Goal: Task Accomplishment & Management: Complete application form

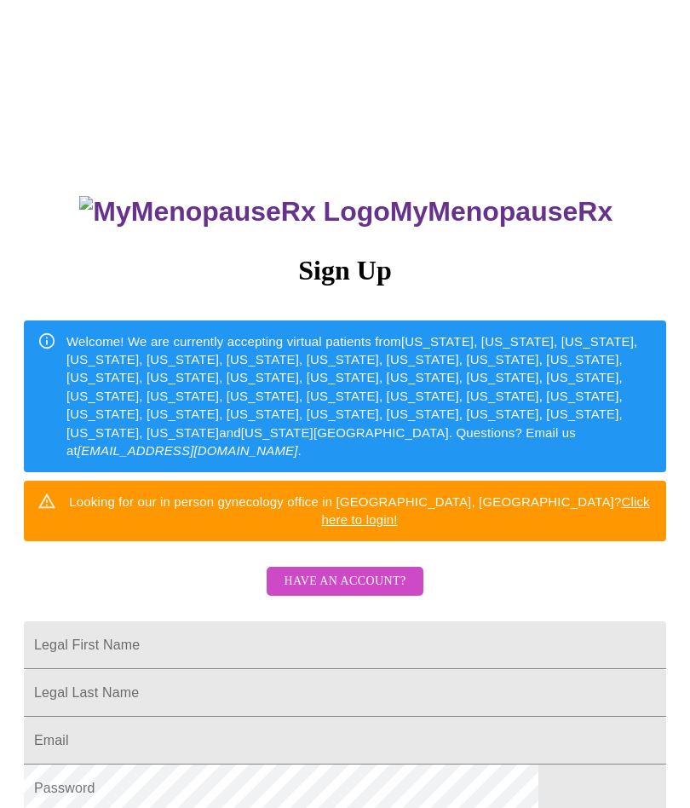
scroll to position [112, 0]
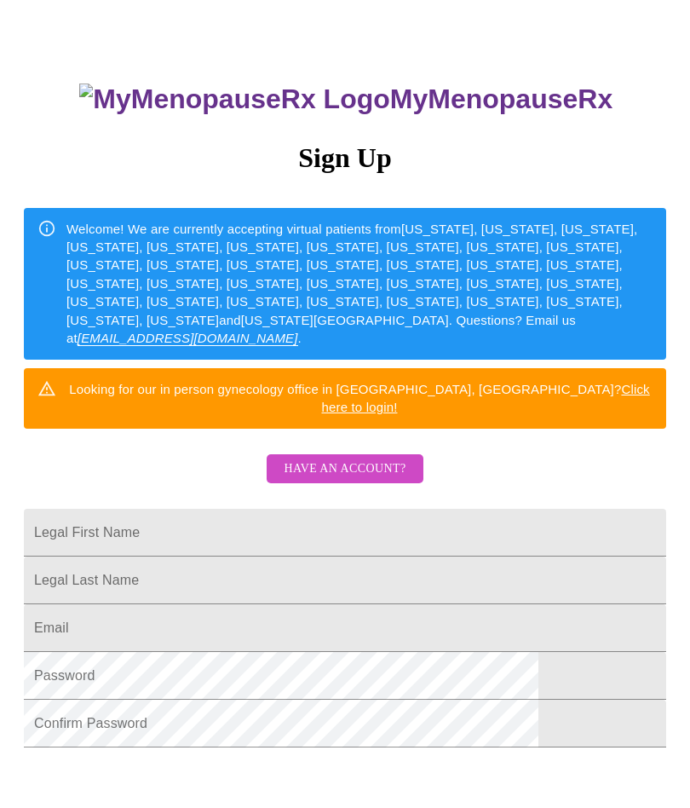
click at [149, 527] on input "Legal First Name" at bounding box center [345, 533] width 642 height 48
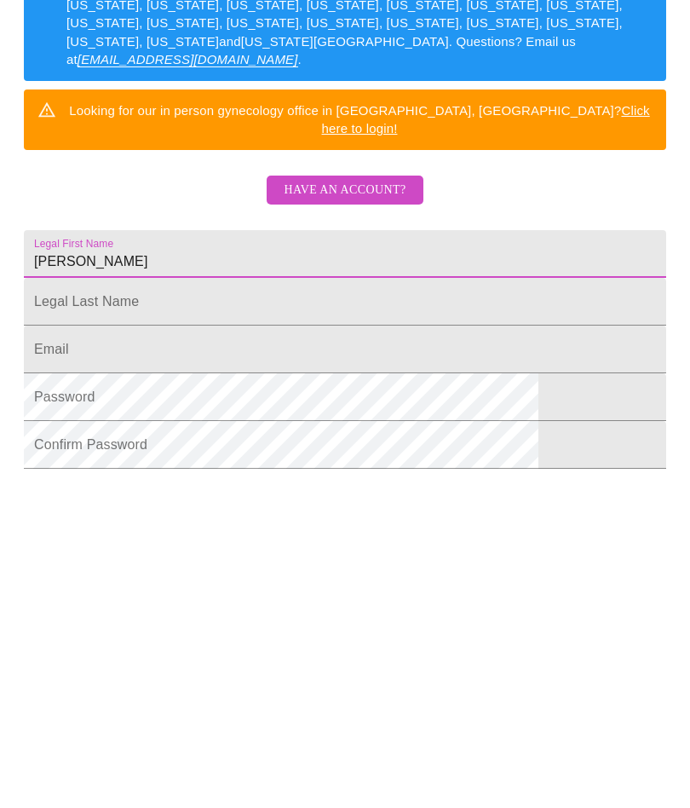
type input "[PERSON_NAME]"
click at [132, 556] on input "Legal First Name" at bounding box center [345, 580] width 642 height 48
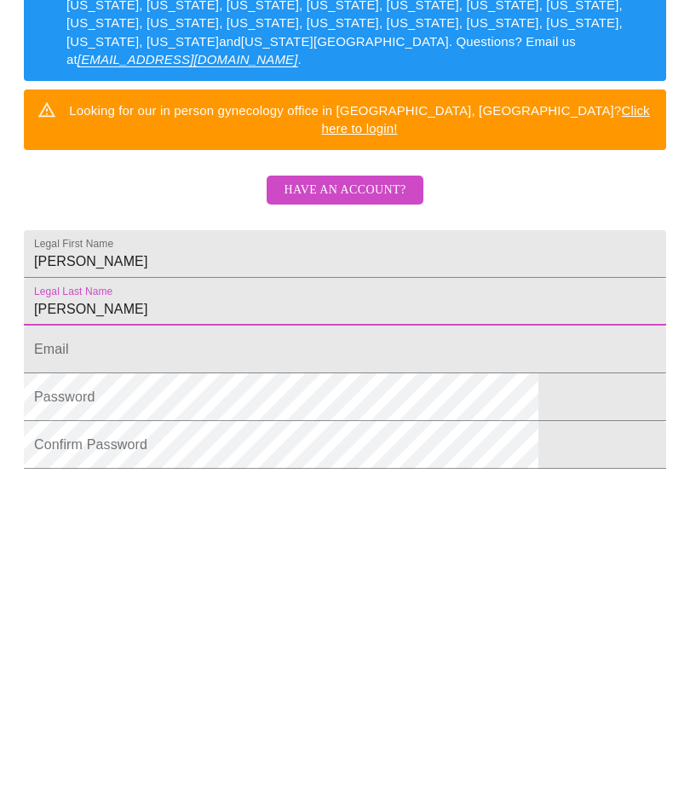
type input "[PERSON_NAME]"
click at [142, 604] on input "Legal First Name" at bounding box center [345, 628] width 642 height 48
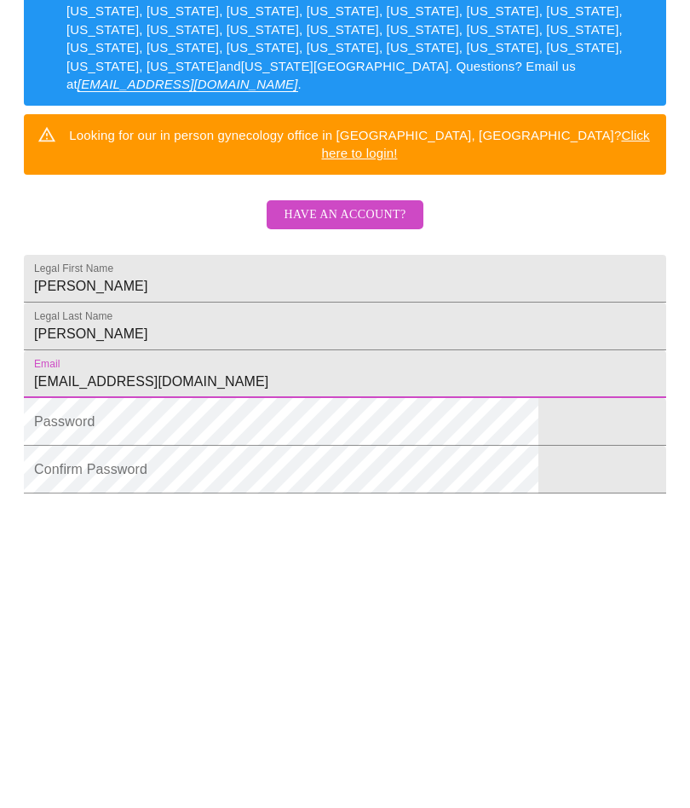
type input "[EMAIL_ADDRESS][DOMAIN_NAME]"
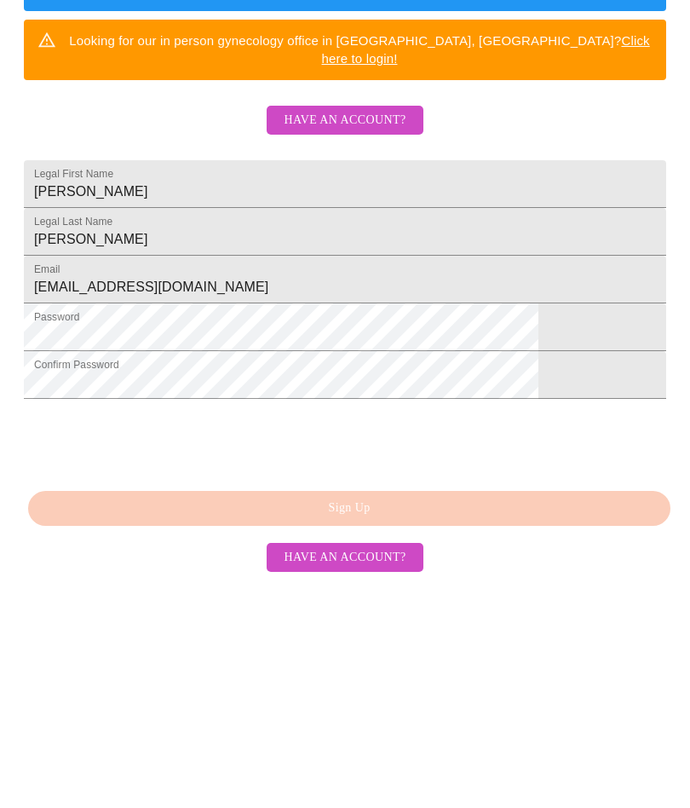
scroll to position [294, 0]
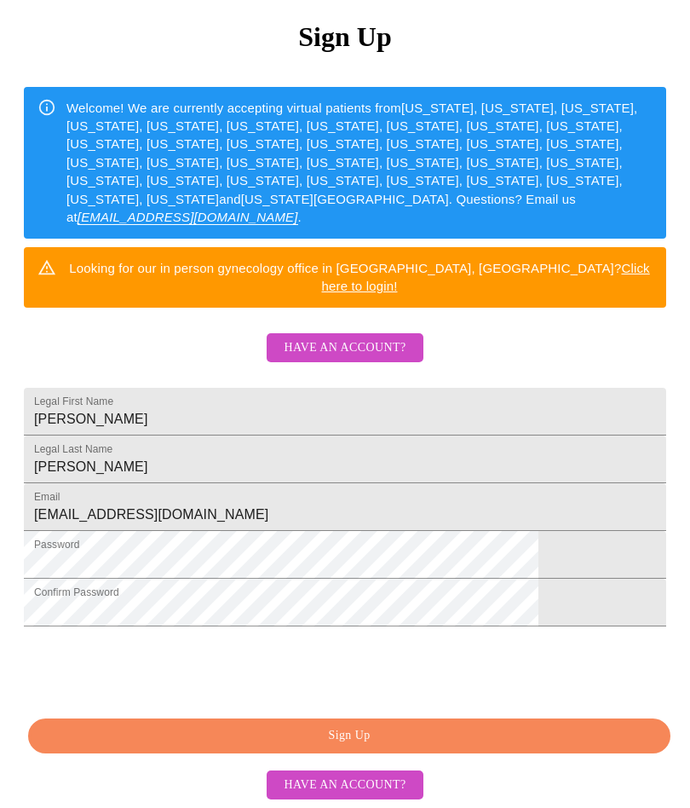
click at [467, 743] on span "Sign Up" at bounding box center [349, 735] width 603 height 21
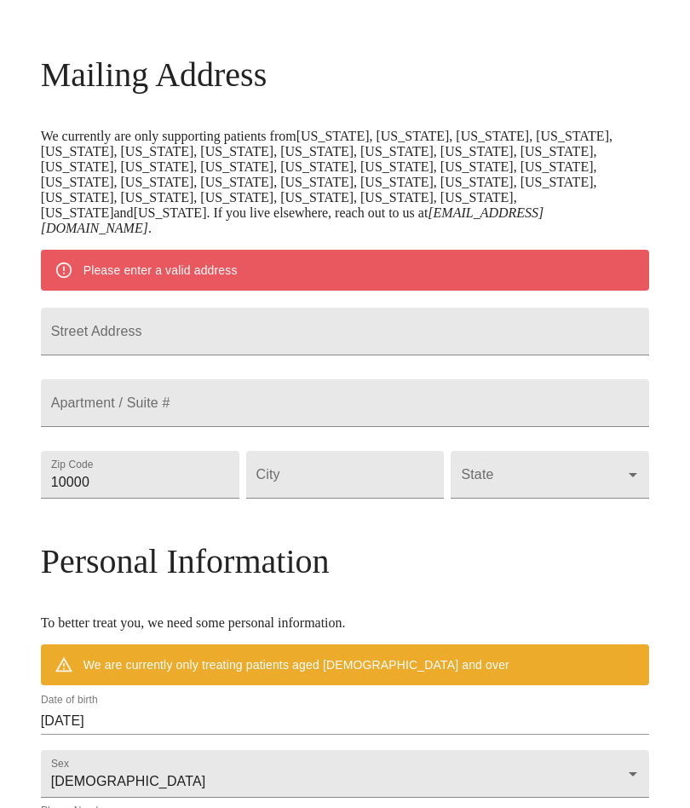
scroll to position [227, 0]
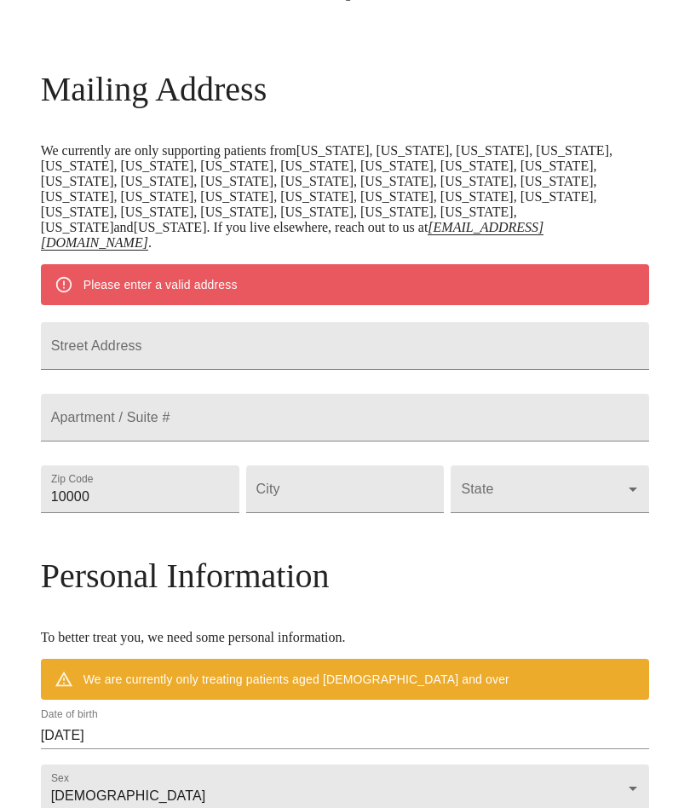
click at [135, 370] on input "Street Address" at bounding box center [345, 346] width 609 height 48
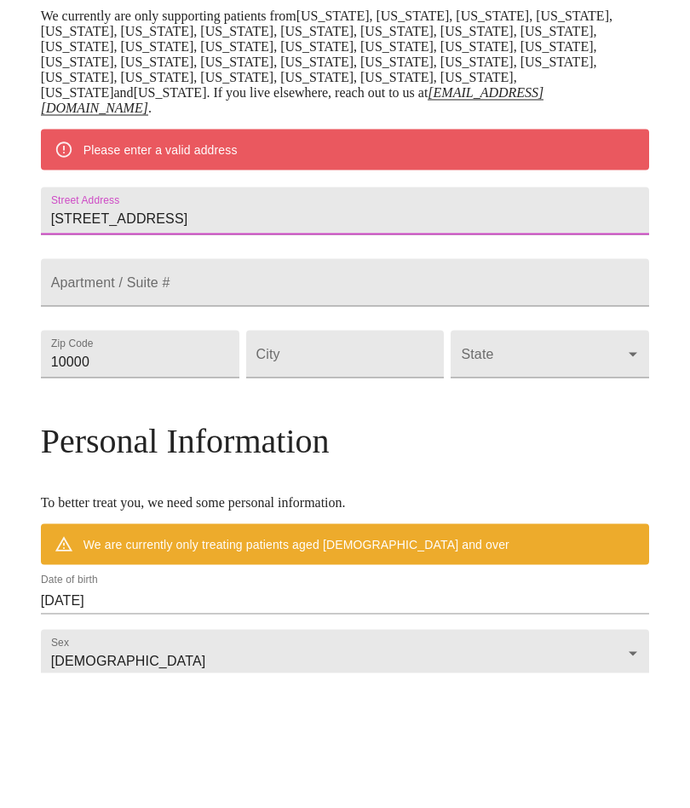
type input "[STREET_ADDRESS]"
click at [151, 465] on input "10000" at bounding box center [140, 489] width 199 height 48
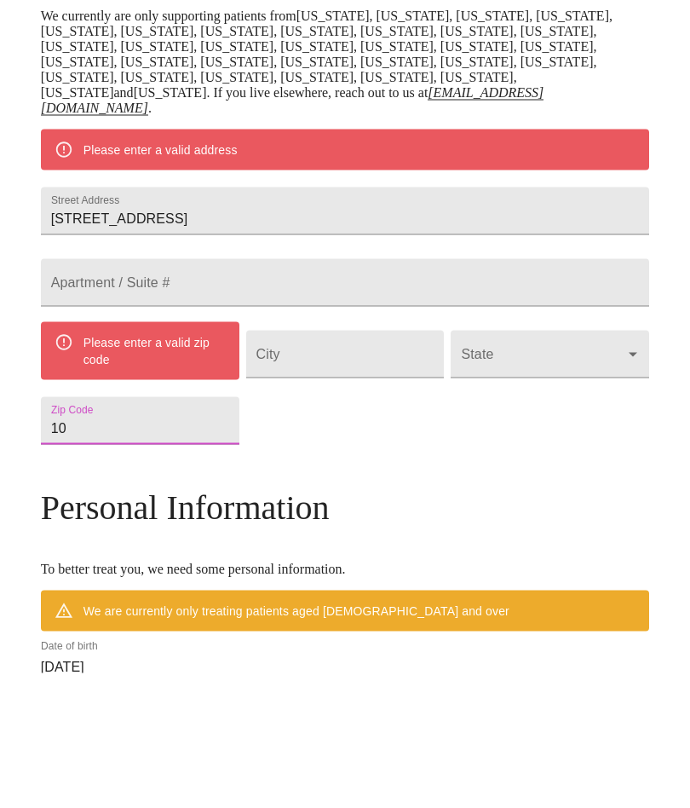
type input "1"
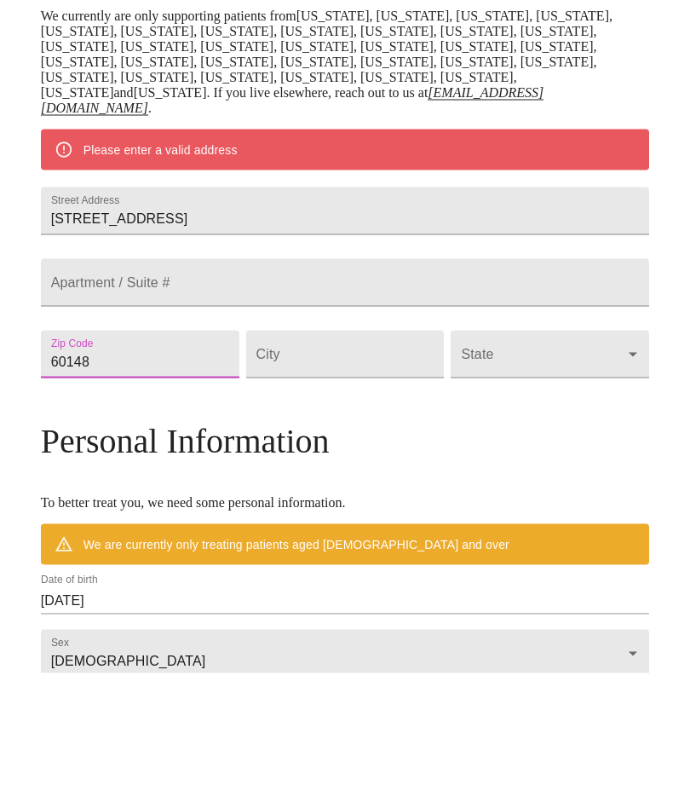
type input "60148"
click at [314, 465] on input "Street Address" at bounding box center [345, 489] width 199 height 48
type input "Lombard"
click at [477, 423] on body "MyMenopauseRx Welcome to MyMenopauseRx Since it's your first time here, you'll …" at bounding box center [345, 481] width 676 height 1405
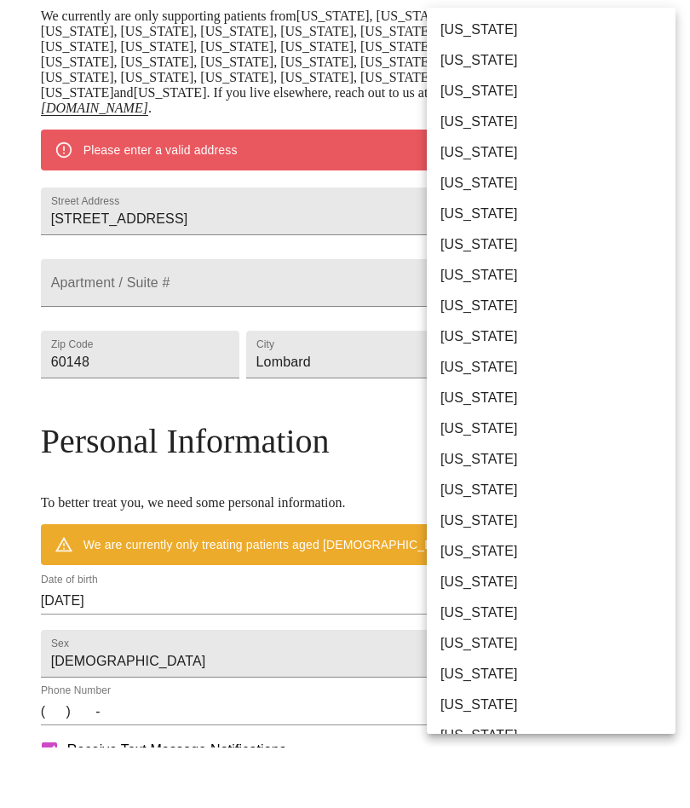
click at [475, 443] on li "[US_STATE]" at bounding box center [551, 458] width 249 height 31
type input "[US_STATE]"
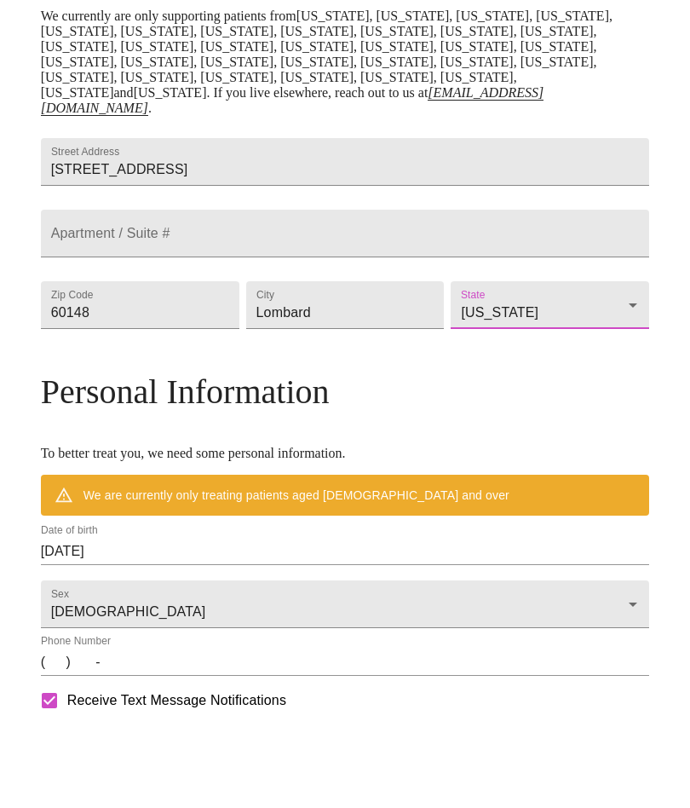
click at [188, 606] on input "[DATE]" at bounding box center [345, 611] width 609 height 27
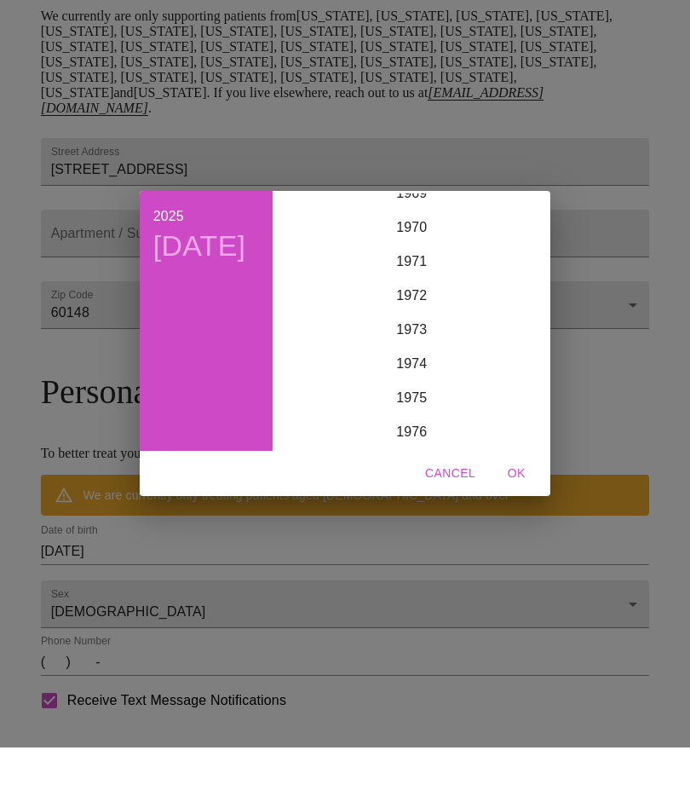
scroll to position [2388, 0]
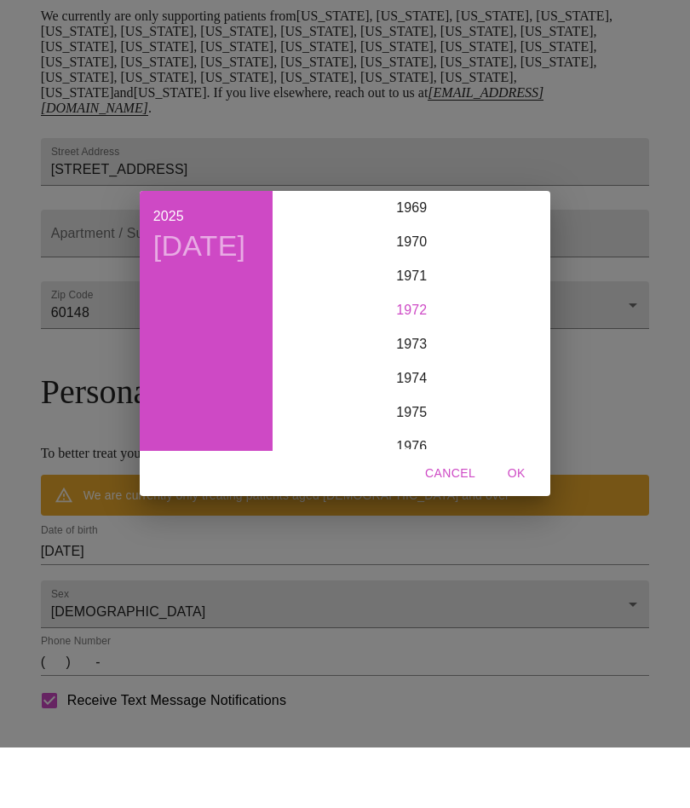
click at [414, 354] on div "1972" at bounding box center [411, 371] width 264 height 34
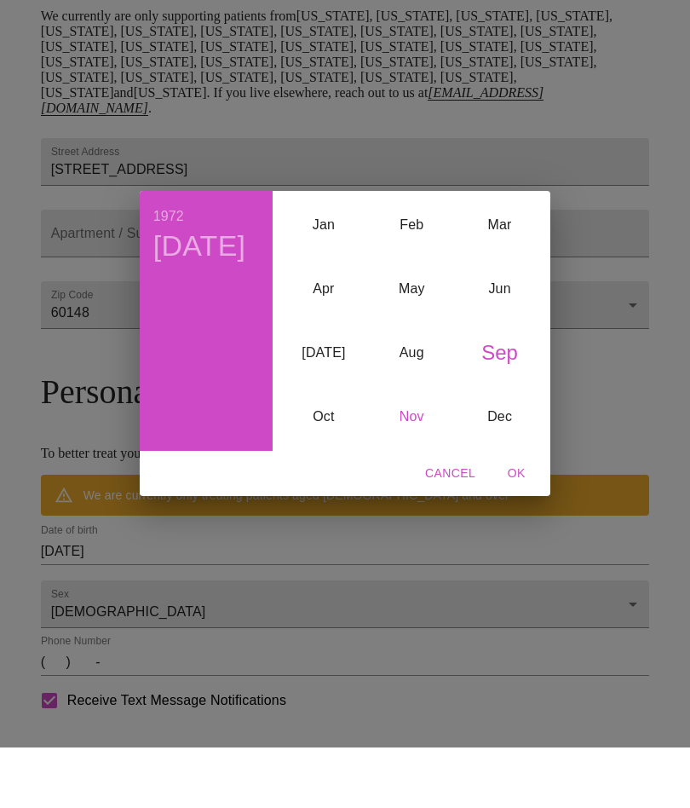
click at [407, 449] on div "Nov" at bounding box center [412, 478] width 88 height 64
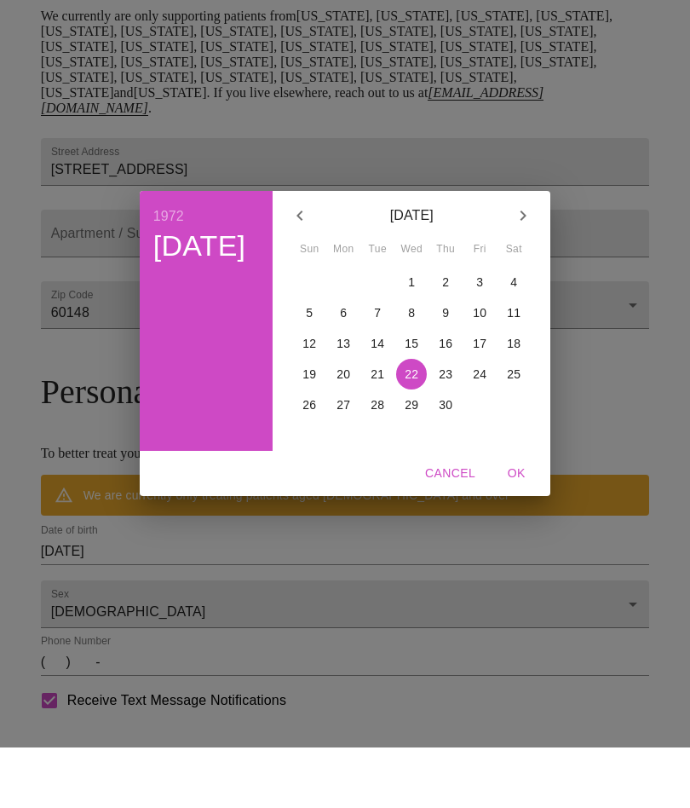
click at [443, 395] on p "16" at bounding box center [446, 403] width 14 height 17
click at [504, 523] on span "OK" at bounding box center [516, 533] width 41 height 21
type input "[DATE]"
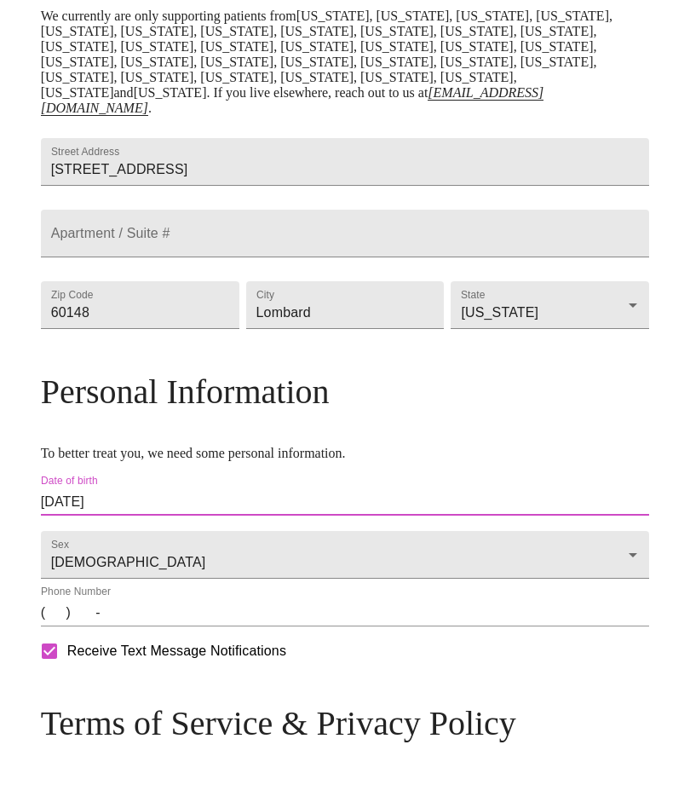
click at [142, 687] on input "(   )    -" at bounding box center [345, 672] width 609 height 27
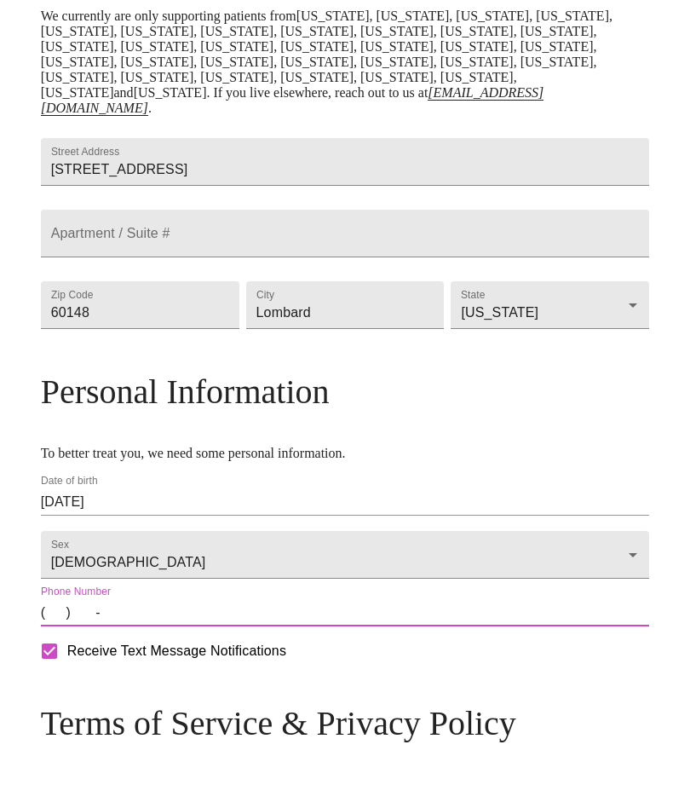
scroll to position [516, 0]
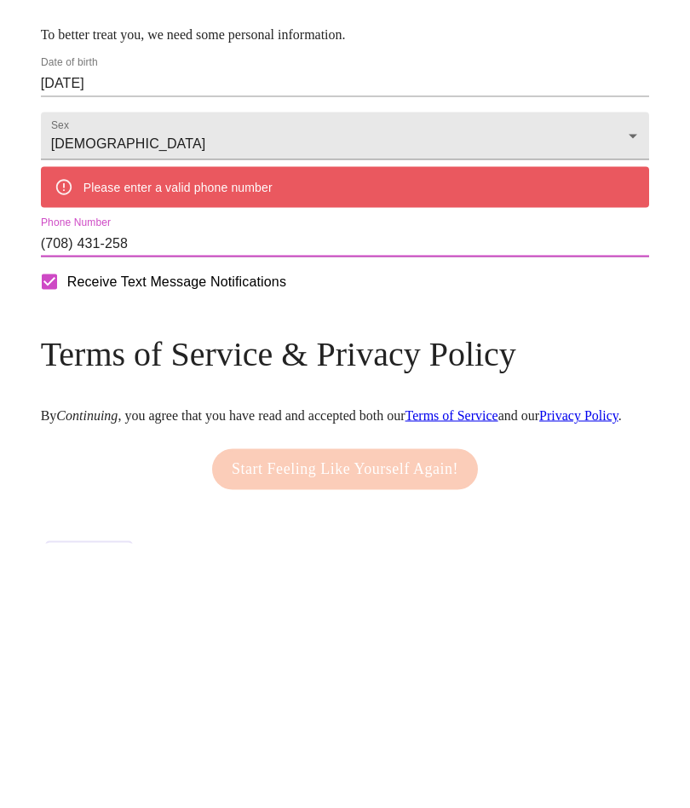
type input "[PHONE_NUMBER]"
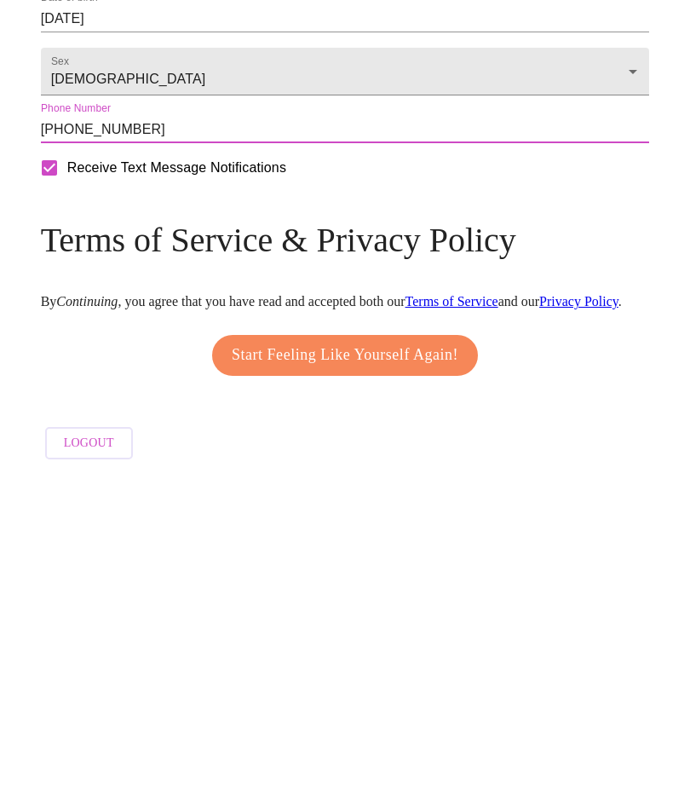
scroll to position [647, 0]
click at [435, 675] on span "Start Feeling Like Yourself Again!" at bounding box center [345, 688] width 227 height 27
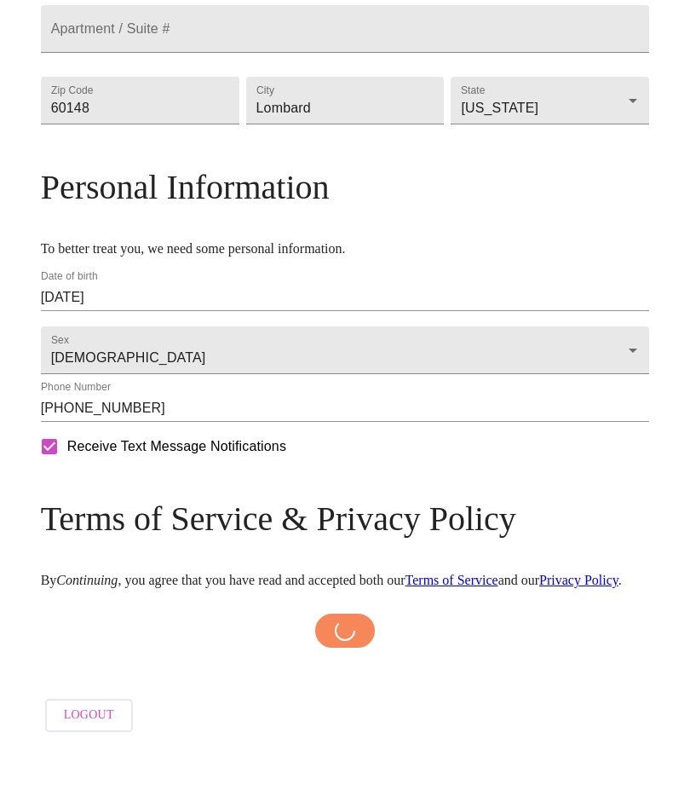
scroll to position [641, 0]
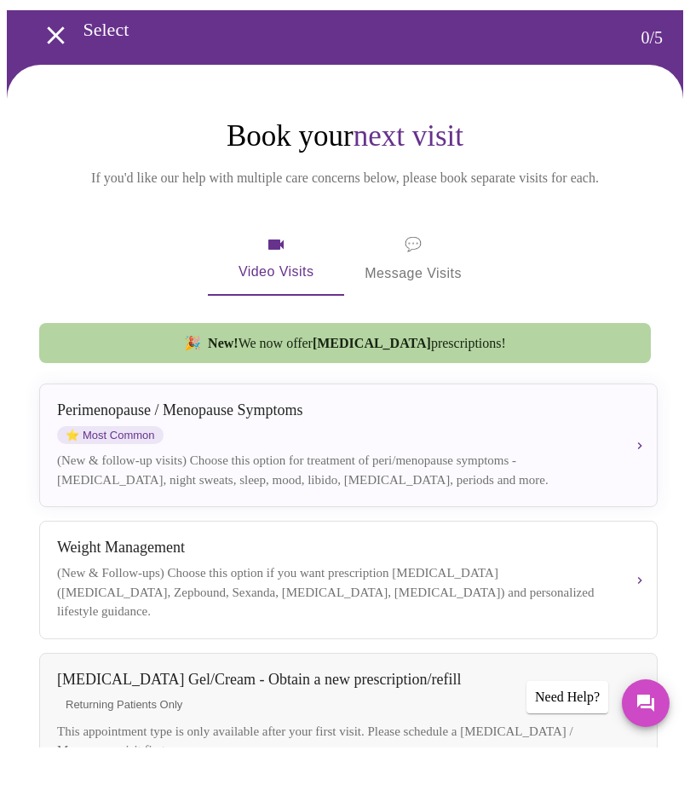
click at [640, 451] on button "[MEDICAL_DATA] / Menopause Symptoms ⭐ Most Common (New & follow-up visits) Choo…" at bounding box center [348, 506] width 619 height 124
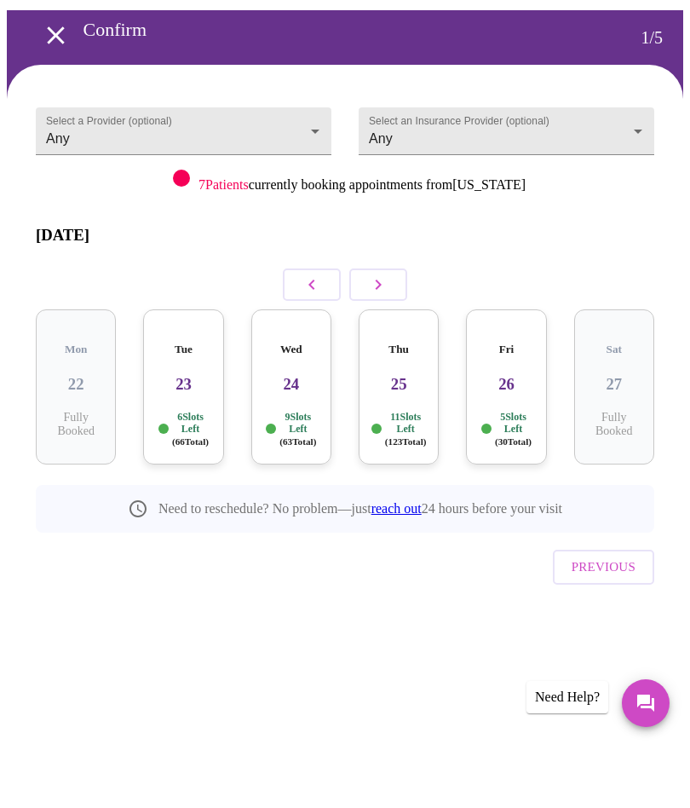
click at [638, 124] on body "MyMenopauseRx Confirm 1 / 5 Select a Provider (optional) Any Any Select an Insu…" at bounding box center [345, 368] width 676 height 723
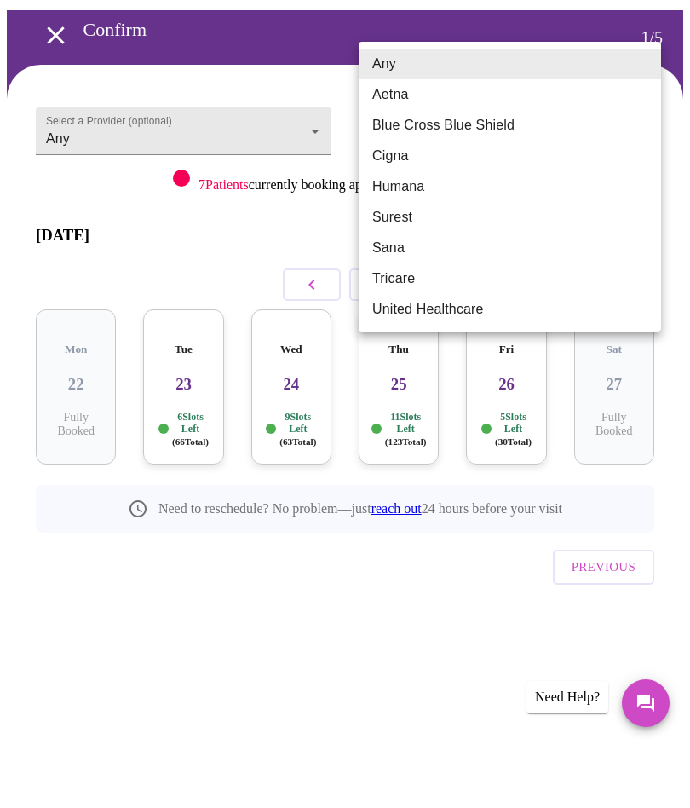
click at [457, 170] on li "Blue Cross Blue Shield" at bounding box center [510, 185] width 302 height 31
type input "Blue Cross Blue Shield"
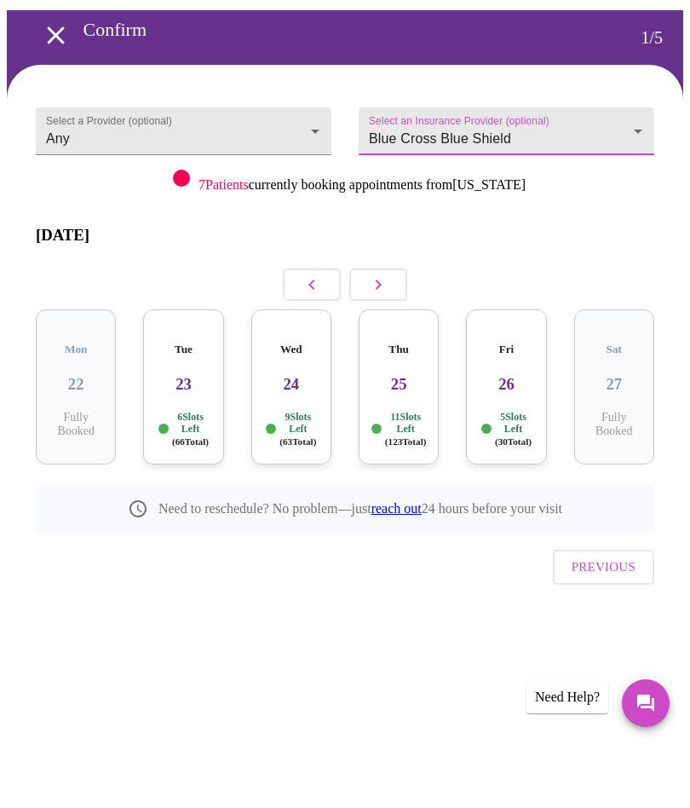
click at [301, 130] on body "MyMenopauseRx Confirm 1 / 5 Select a Provider (optional) Any Any Select an Insu…" at bounding box center [345, 368] width 676 height 723
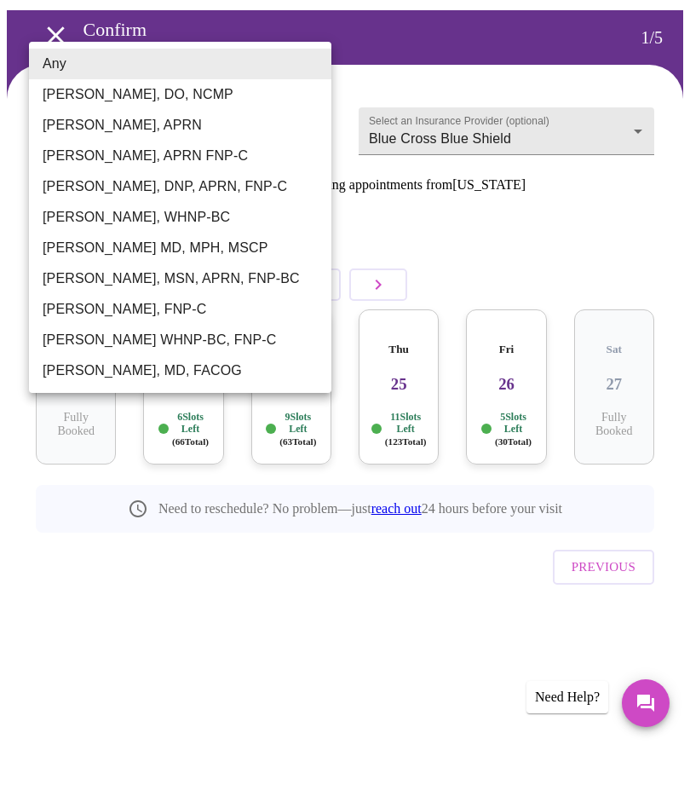
click at [234, 626] on div at bounding box center [345, 404] width 690 height 808
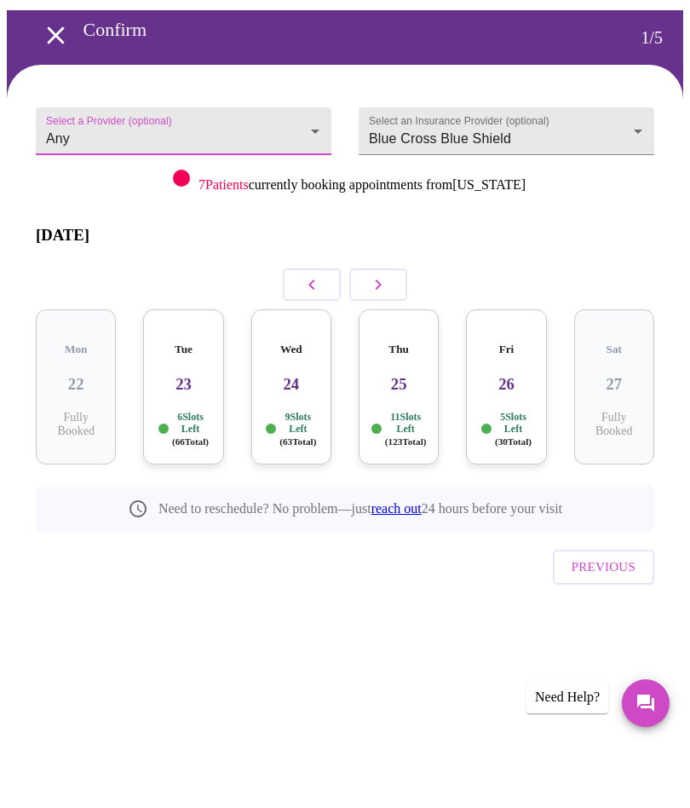
click at [48, 81] on icon "open drawer" at bounding box center [56, 96] width 30 height 30
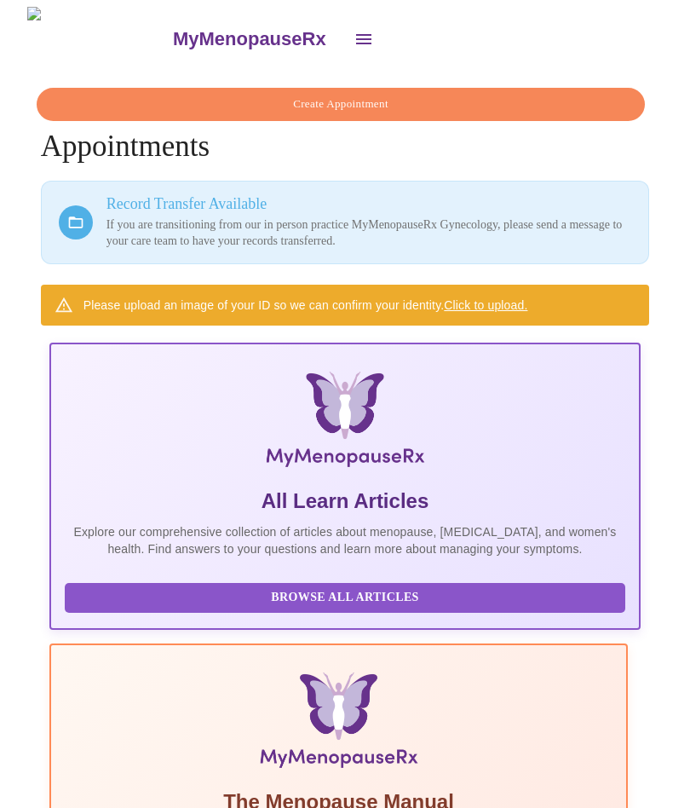
click at [354, 40] on icon "open drawer" at bounding box center [364, 39] width 20 height 20
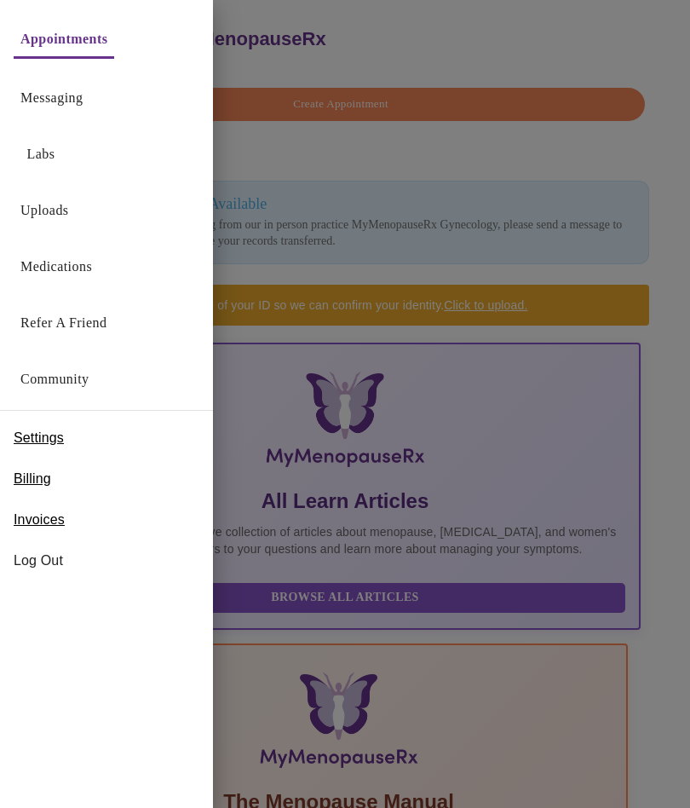
click at [77, 106] on link "Messaging" at bounding box center [51, 98] width 62 height 24
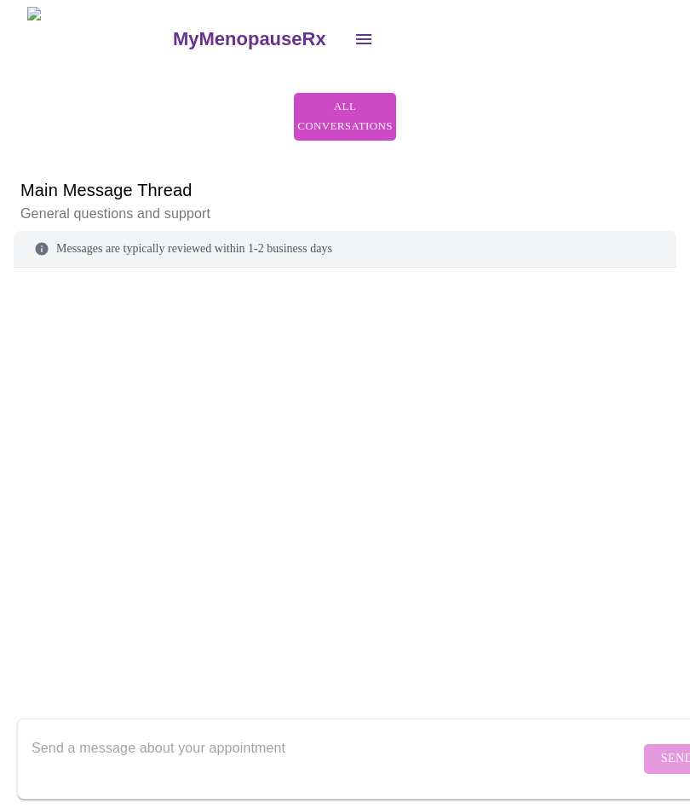
click at [354, 34] on icon "open drawer" at bounding box center [364, 39] width 20 height 20
click at [354, 37] on icon "open drawer" at bounding box center [364, 39] width 20 height 20
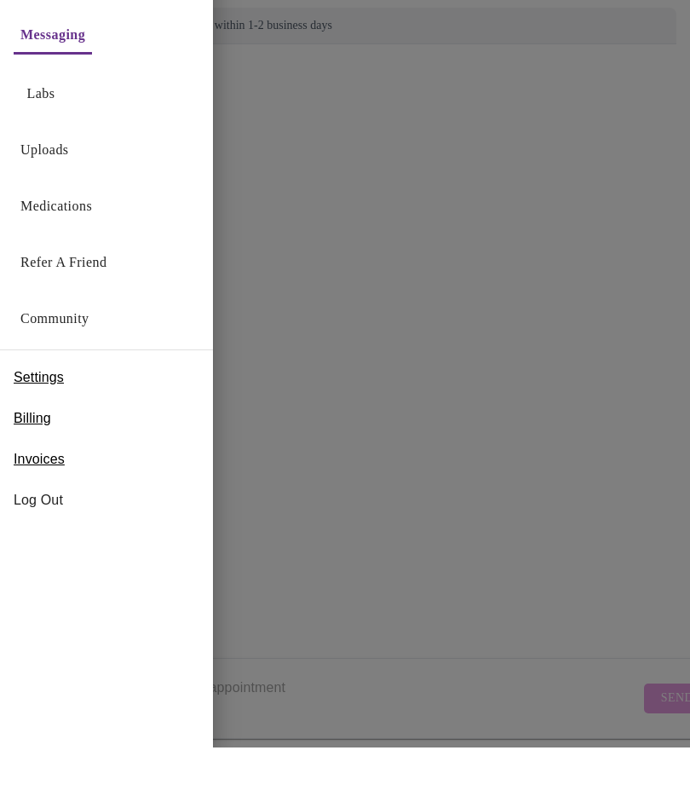
scroll to position [216, 0]
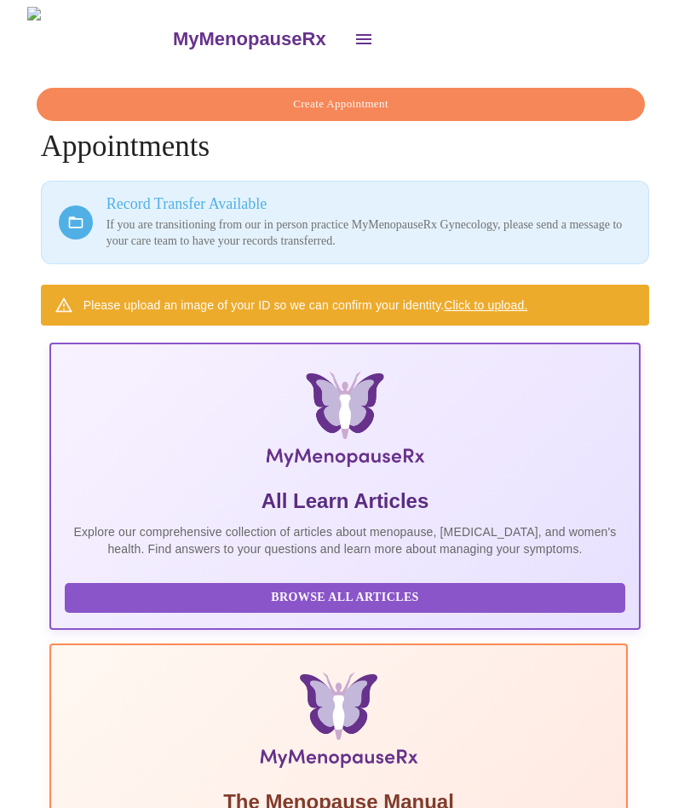
click at [482, 298] on link "Click to upload." at bounding box center [485, 305] width 83 height 14
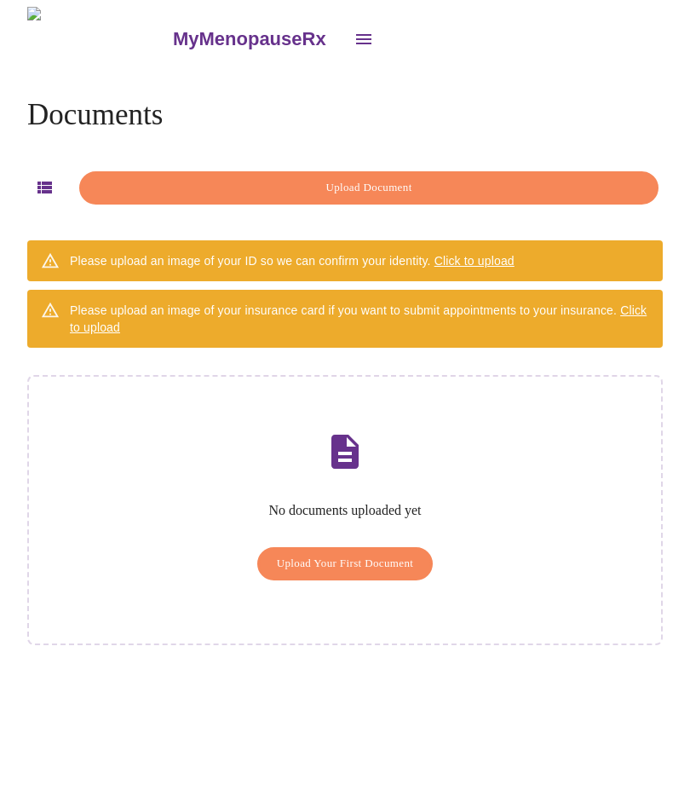
click at [325, 554] on span "Upload Your First Document" at bounding box center [345, 564] width 137 height 20
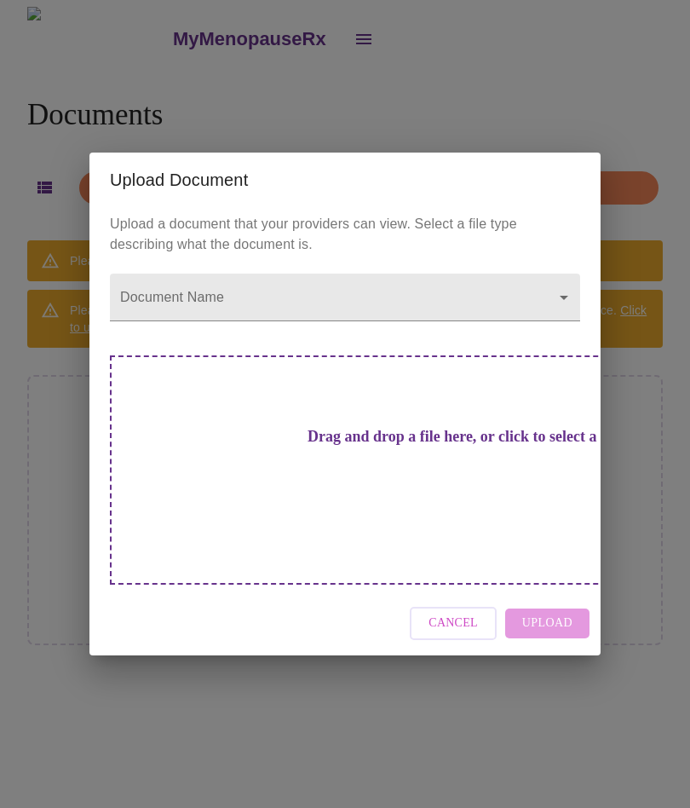
click at [452, 613] on span "Cancel" at bounding box center [453, 623] width 49 height 21
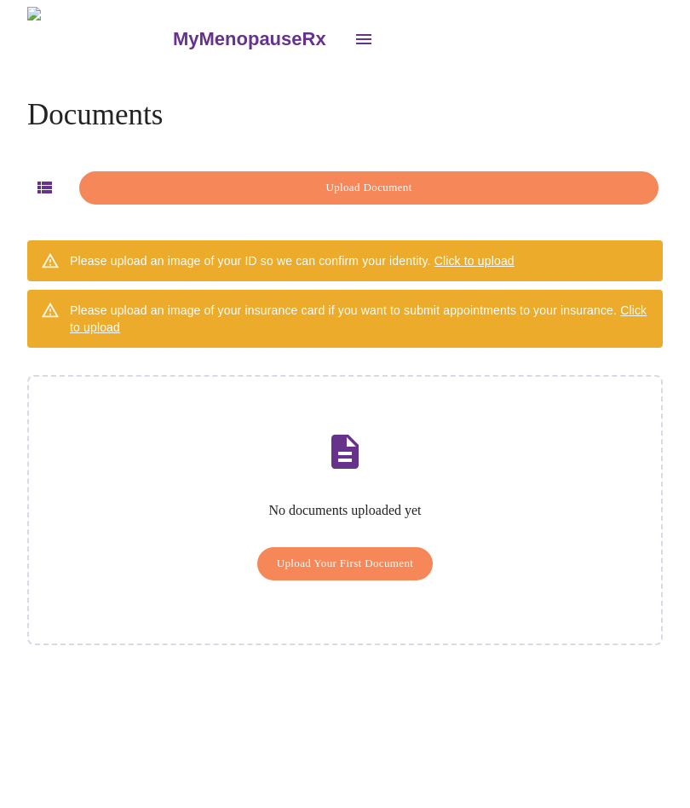
click at [351, 247] on div "Please upload an image of your ID so we can confirm your identity. Click to upl…" at bounding box center [292, 260] width 445 height 31
click at [342, 183] on span "Upload Document" at bounding box center [369, 188] width 540 height 20
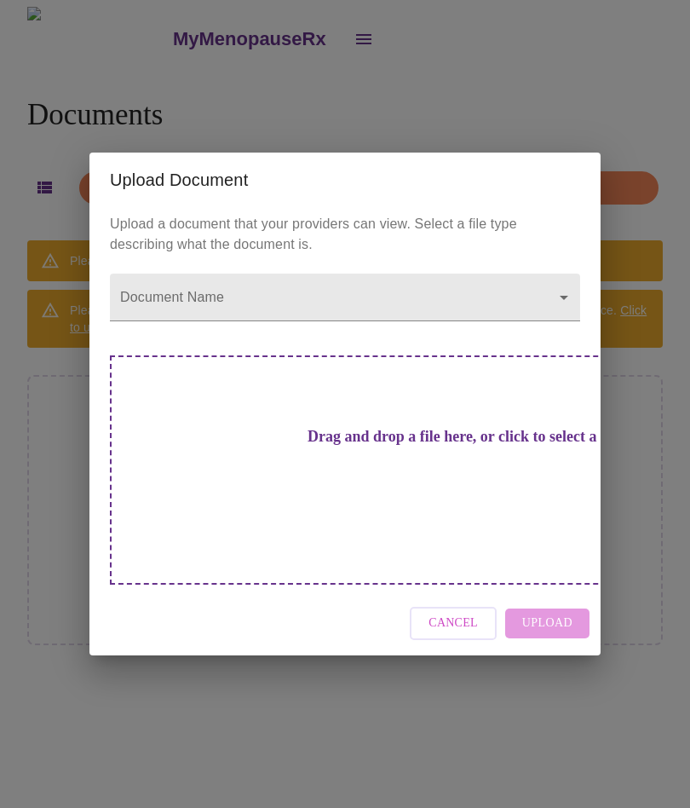
click at [437, 613] on span "Cancel" at bounding box center [453, 623] width 49 height 21
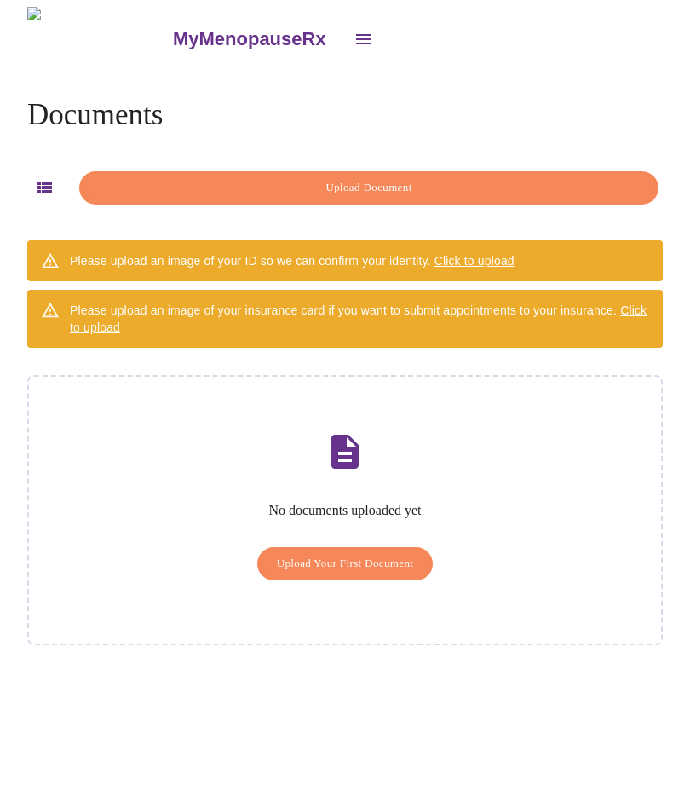
click at [475, 257] on span "Click to upload" at bounding box center [475, 261] width 80 height 14
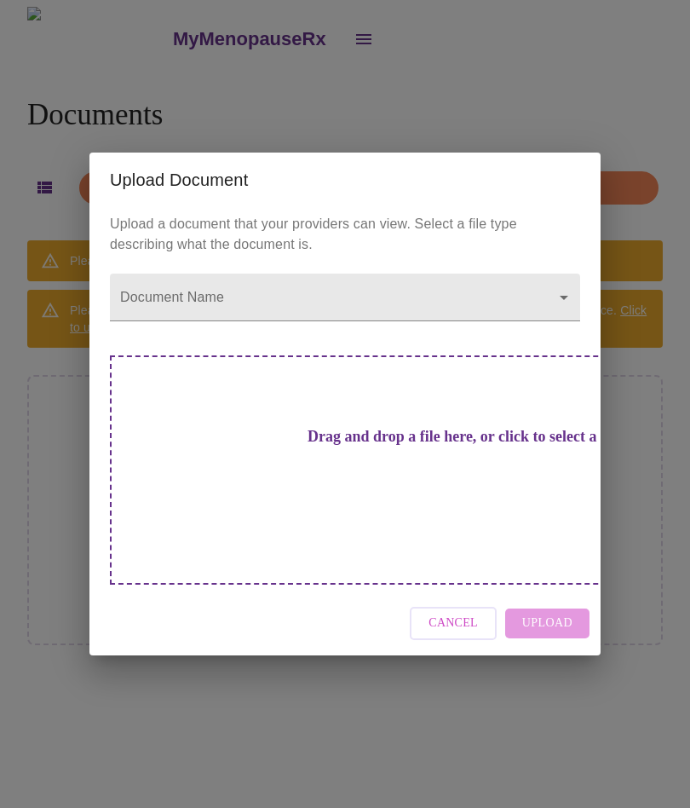
click at [343, 446] on h3 "Drag and drop a file here, or click to select a file" at bounding box center [464, 437] width 470 height 18
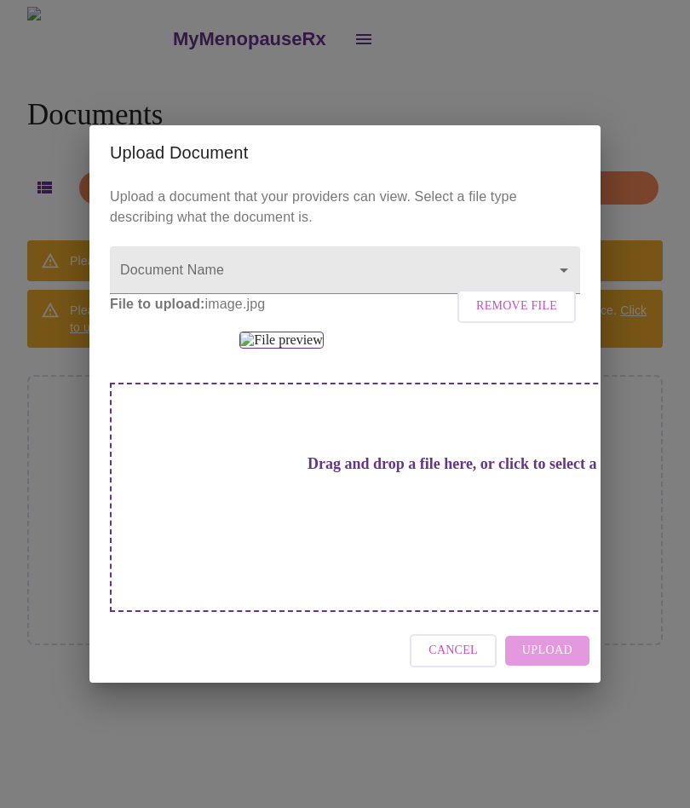
click at [441, 612] on div "Drag and drop a file here, or click to select a file" at bounding box center [464, 497] width 709 height 229
click at [323, 348] on img at bounding box center [280, 339] width 83 height 17
click at [551, 682] on div "Cancel Upload" at bounding box center [344, 651] width 511 height 64
click at [176, 170] on body "MyMenopauseRx Documents Upload Document Please upload an image of your ID so we…" at bounding box center [345, 411] width 676 height 808
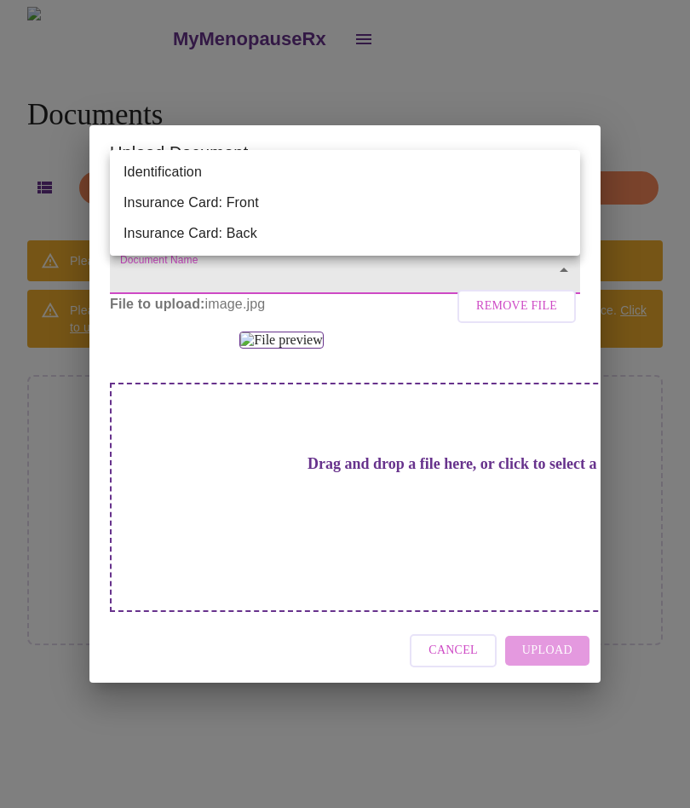
click at [188, 179] on li "Identification" at bounding box center [345, 172] width 470 height 31
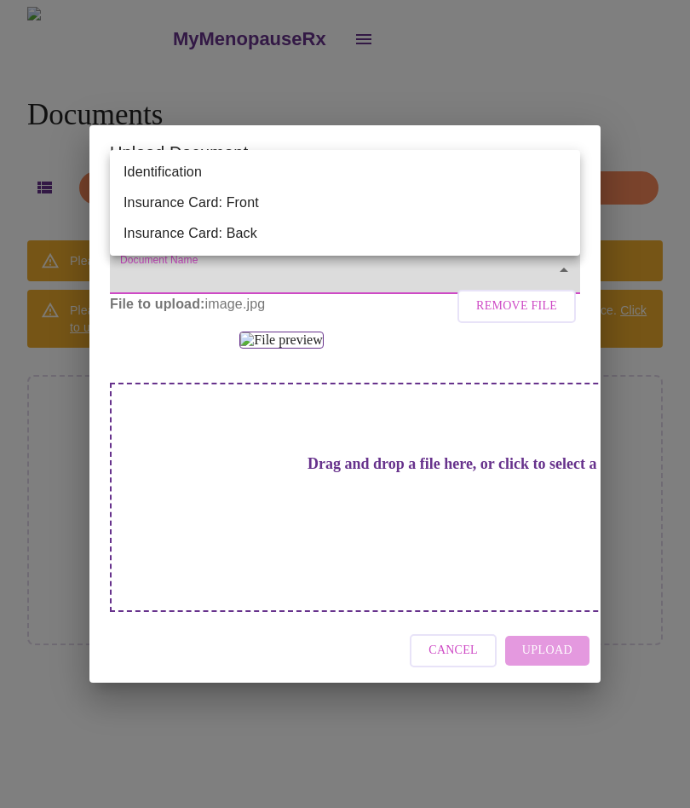
type input "Identification"
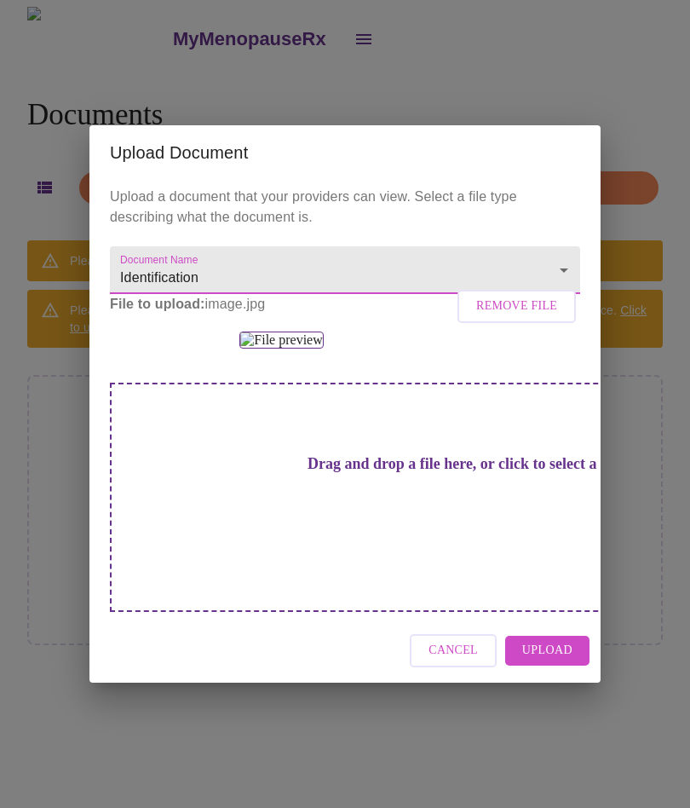
click at [550, 661] on span "Upload" at bounding box center [547, 650] width 50 height 21
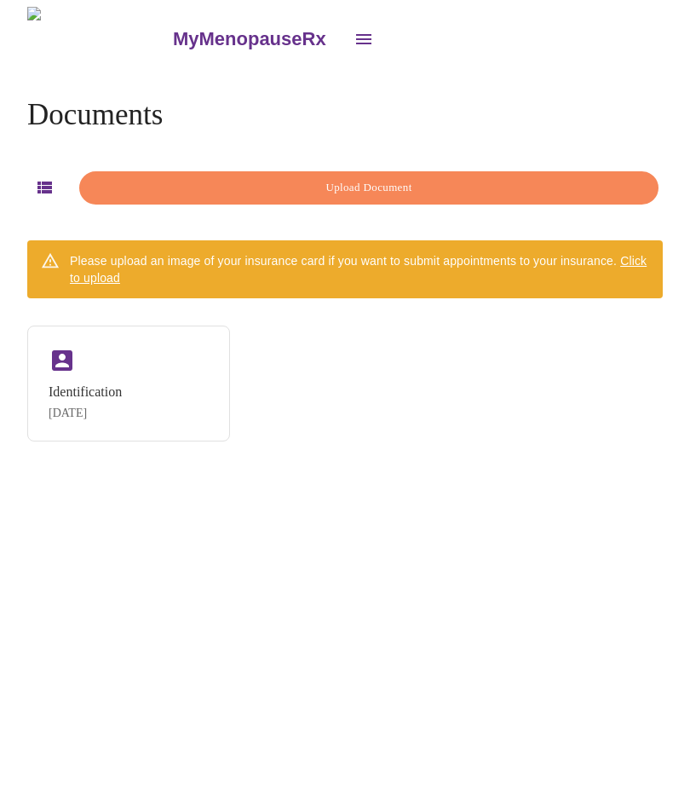
click at [90, 287] on div "Please upload an image of your insurance card if you want to submit appointment…" at bounding box center [345, 269] width 636 height 58
click at [358, 178] on span "Upload Document" at bounding box center [369, 188] width 540 height 20
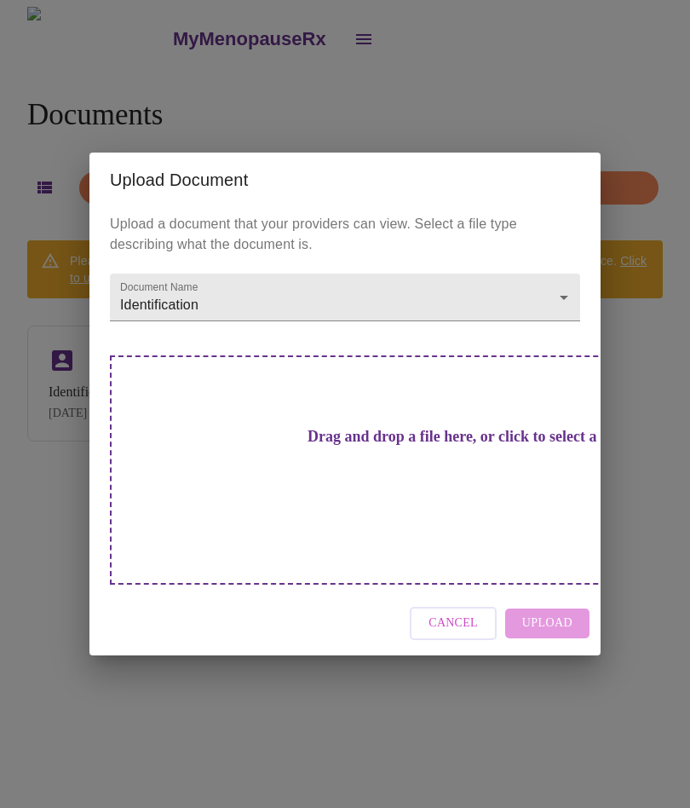
click at [560, 336] on body "MyMenopauseRx Documents Upload Document Please upload an image of your insuranc…" at bounding box center [345, 411] width 676 height 808
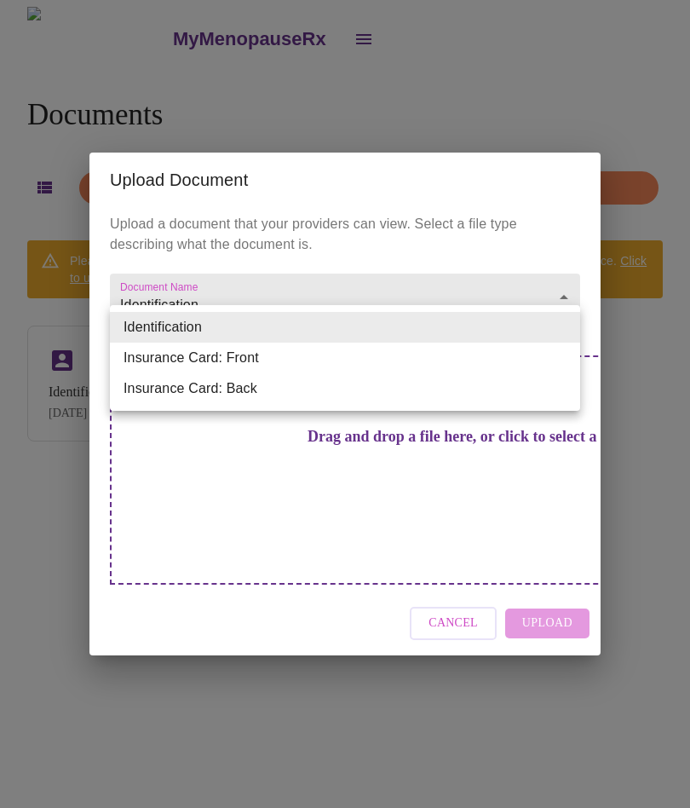
click at [170, 353] on li "Insurance Card: Front" at bounding box center [345, 357] width 470 height 31
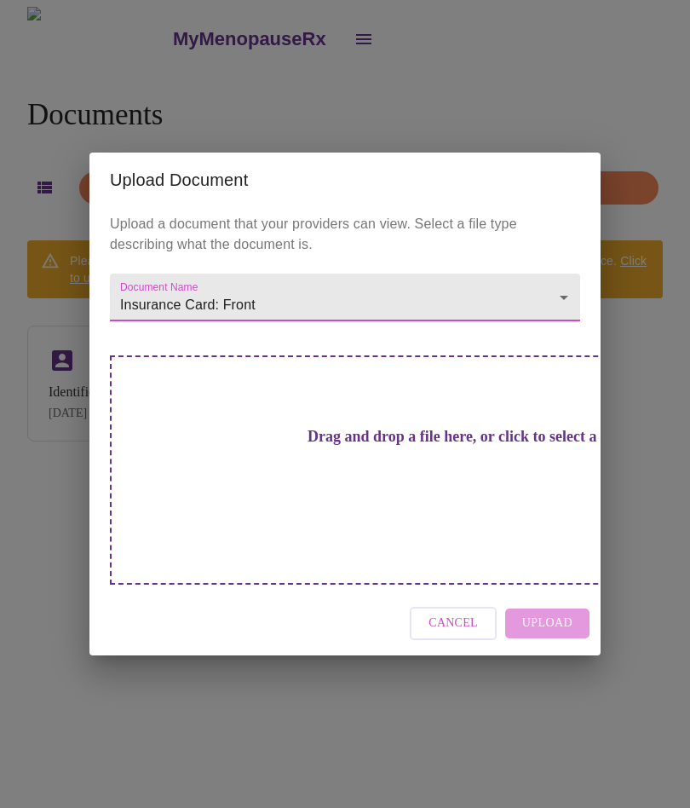
click at [531, 596] on div "Cancel Upload" at bounding box center [344, 623] width 511 height 64
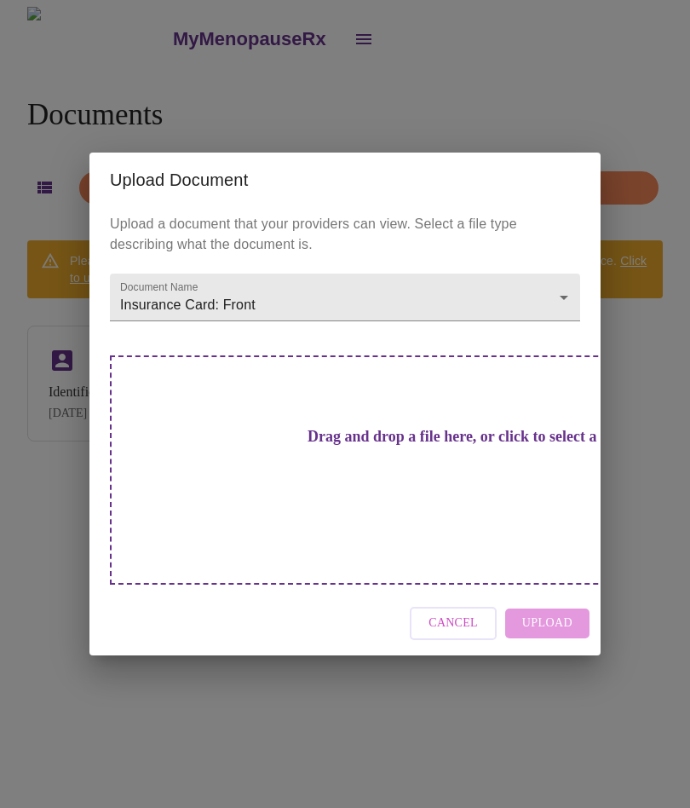
click at [317, 446] on h3 "Drag and drop a file here, or click to select a file" at bounding box center [464, 437] width 470 height 18
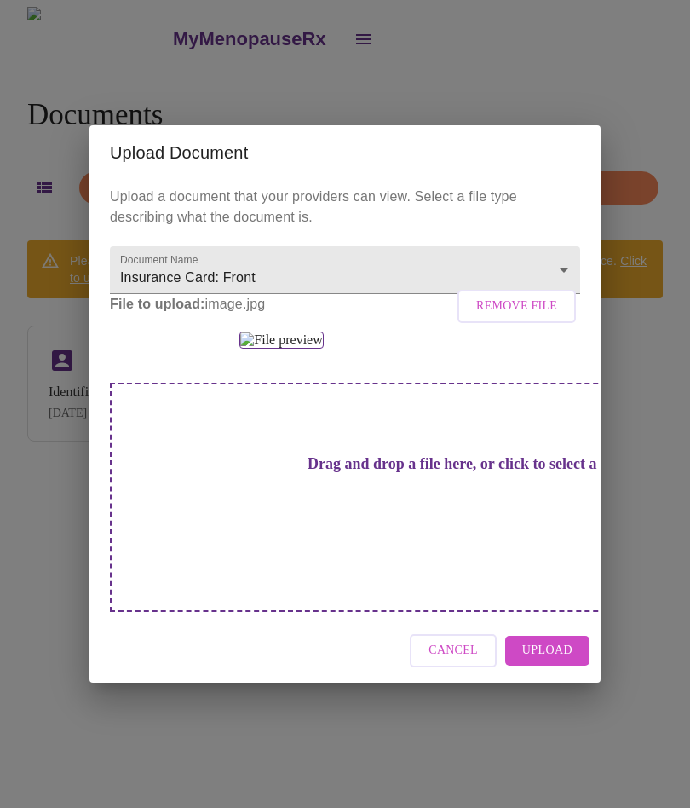
click at [544, 661] on span "Upload" at bounding box center [547, 650] width 50 height 21
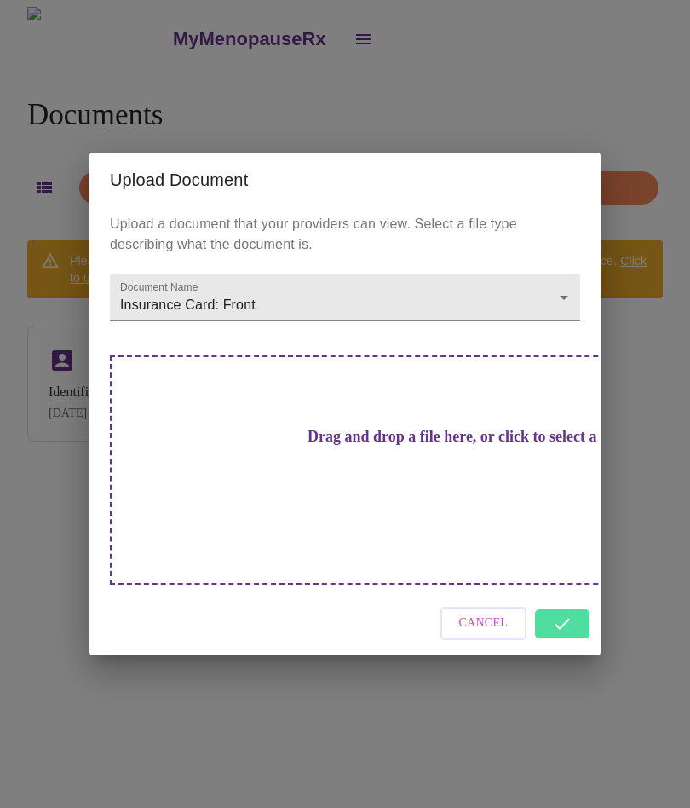
click at [551, 333] on body "MyMenopauseRx Documents Upload Document Please upload an image of your insuranc…" at bounding box center [345, 411] width 676 height 808
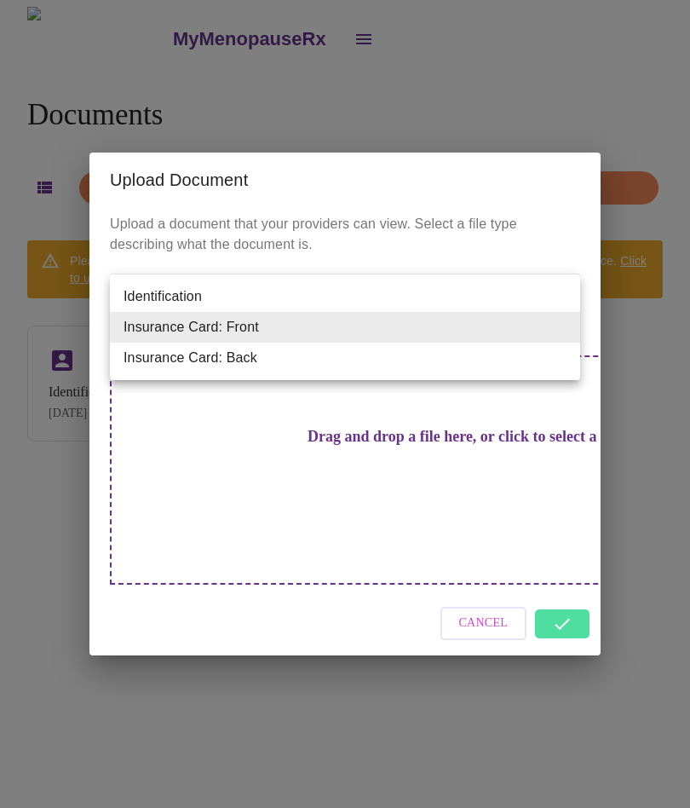
click at [224, 358] on li "Insurance Card: Back" at bounding box center [345, 357] width 470 height 31
type input "Insurance Card: Back"
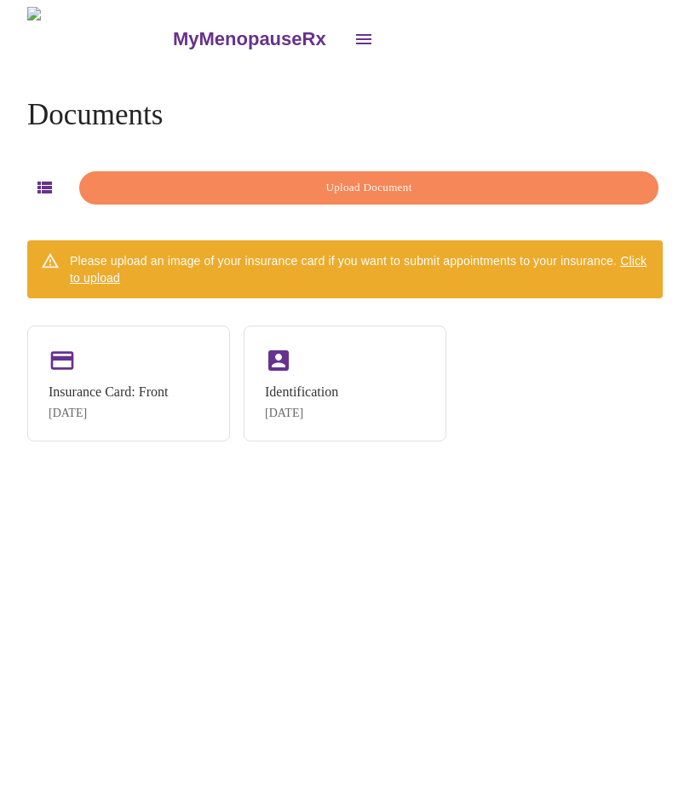
click at [291, 185] on span "Upload Document" at bounding box center [369, 188] width 540 height 20
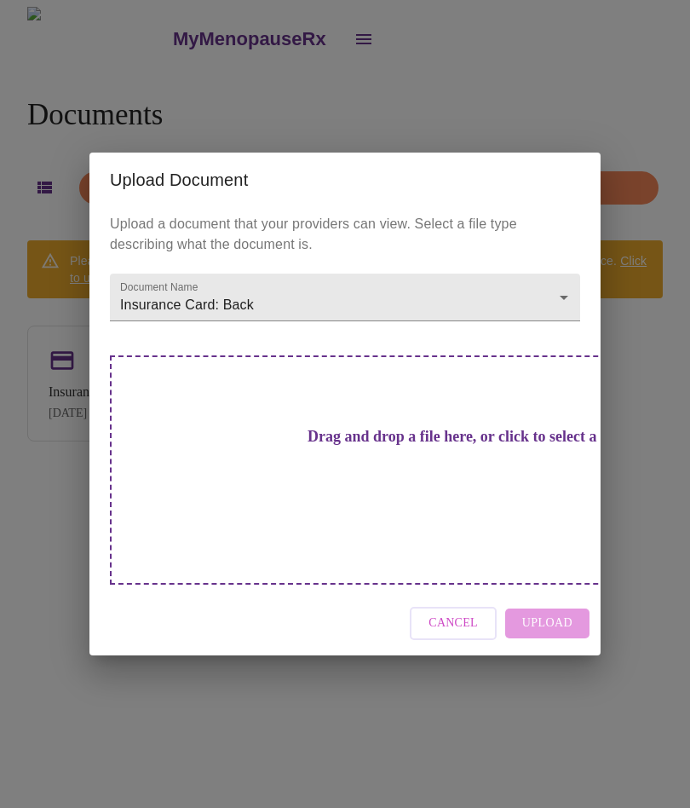
click at [546, 591] on div "Cancel Upload" at bounding box center [344, 623] width 511 height 64
click at [550, 591] on div "Cancel Upload" at bounding box center [344, 623] width 511 height 64
click at [316, 446] on h3 "Drag and drop a file here, or click to select a file" at bounding box center [464, 437] width 470 height 18
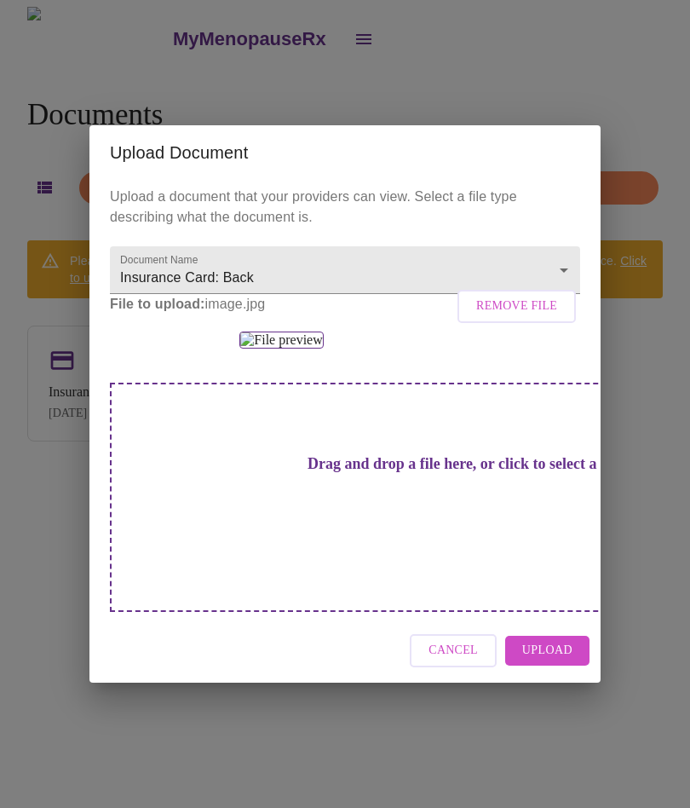
click at [553, 661] on span "Upload" at bounding box center [547, 650] width 50 height 21
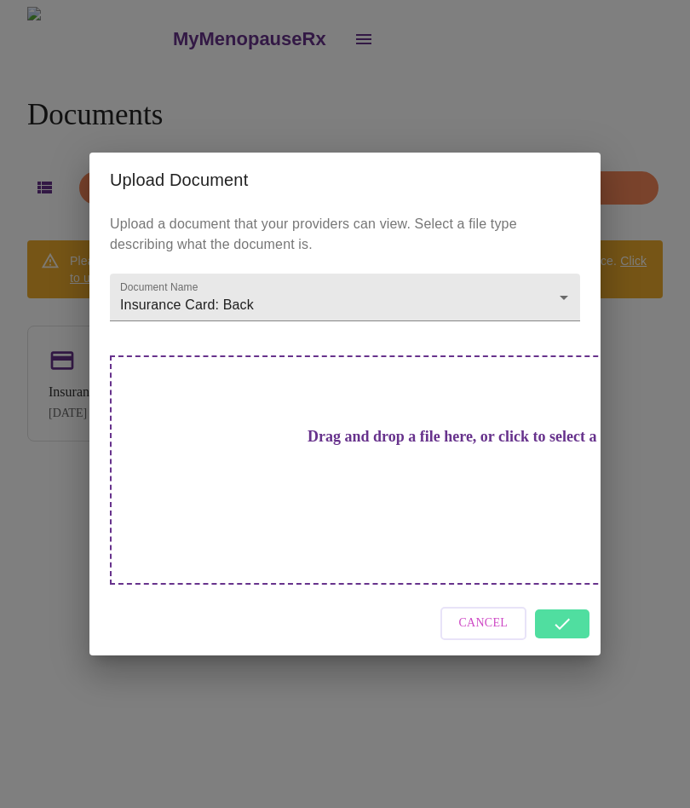
click at [492, 108] on div "Upload Document Upload a document that your providers can view. Select a file t…" at bounding box center [345, 404] width 690 height 808
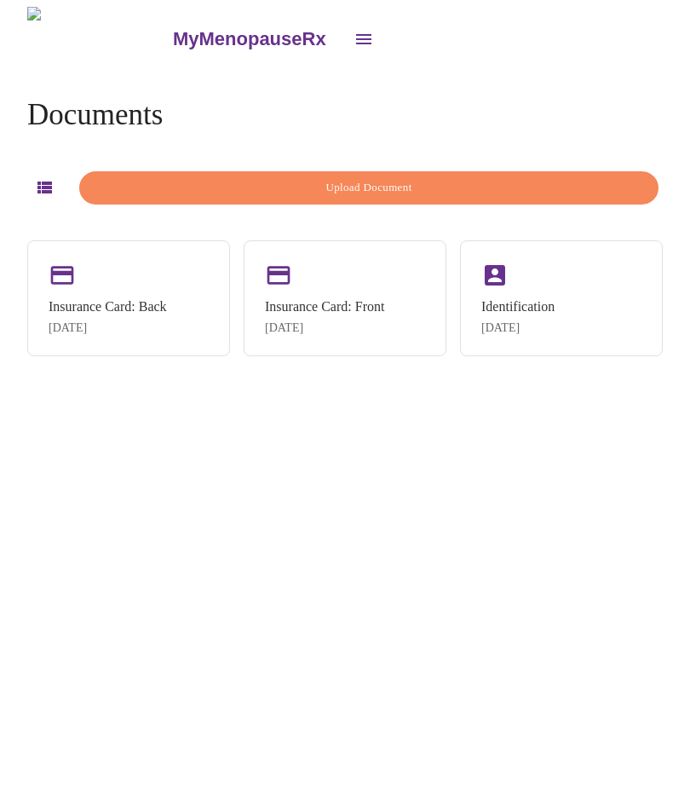
click at [354, 29] on icon "open drawer" at bounding box center [364, 39] width 20 height 20
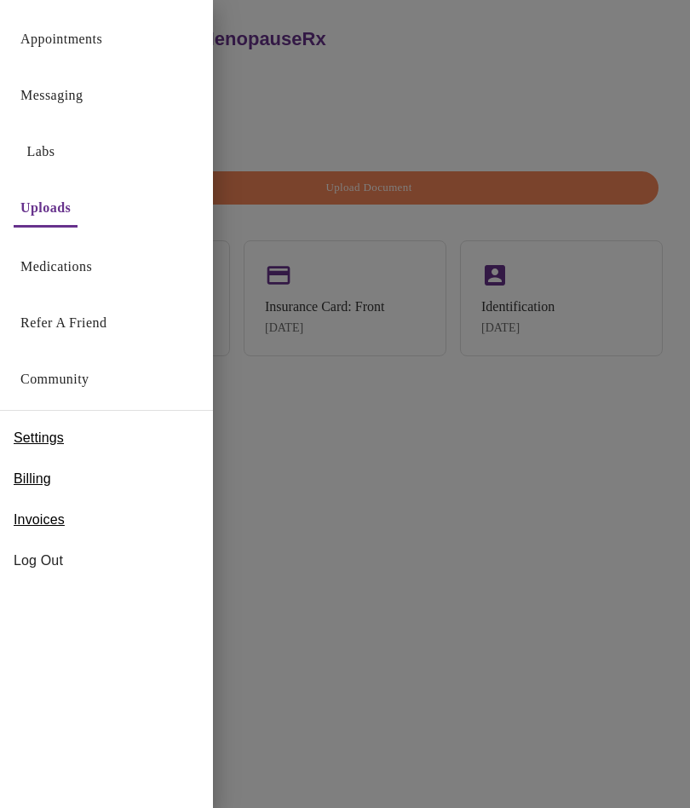
click at [329, 503] on div at bounding box center [345, 404] width 690 height 808
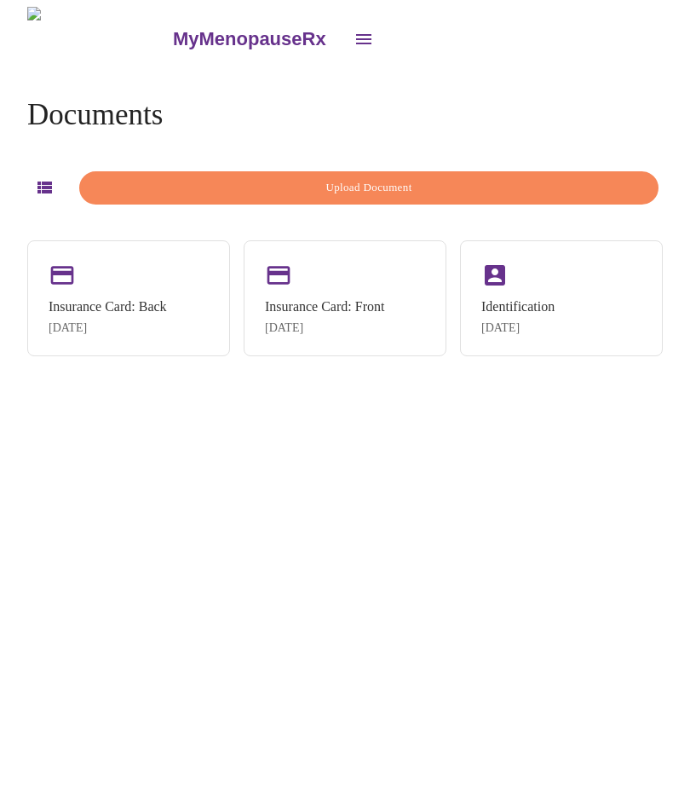
click at [343, 43] on button "open drawer" at bounding box center [363, 39] width 41 height 41
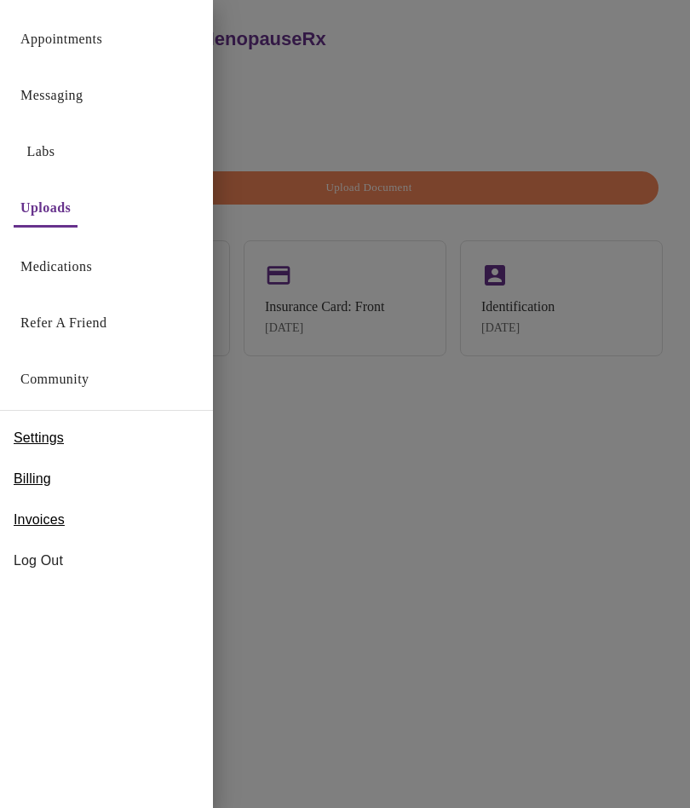
click at [67, 49] on link "Appointments" at bounding box center [61, 39] width 82 height 24
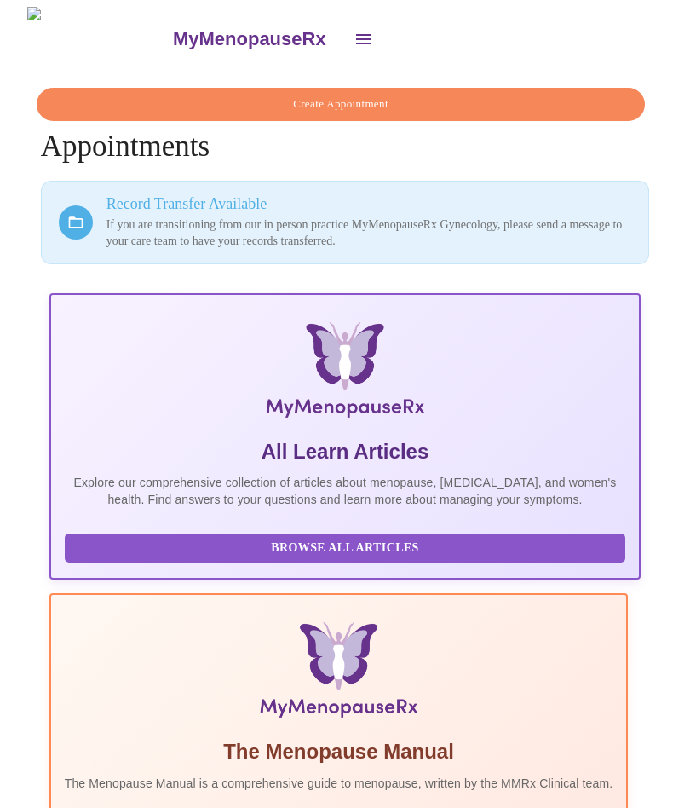
click at [325, 106] on button "Create Appointment" at bounding box center [341, 104] width 609 height 33
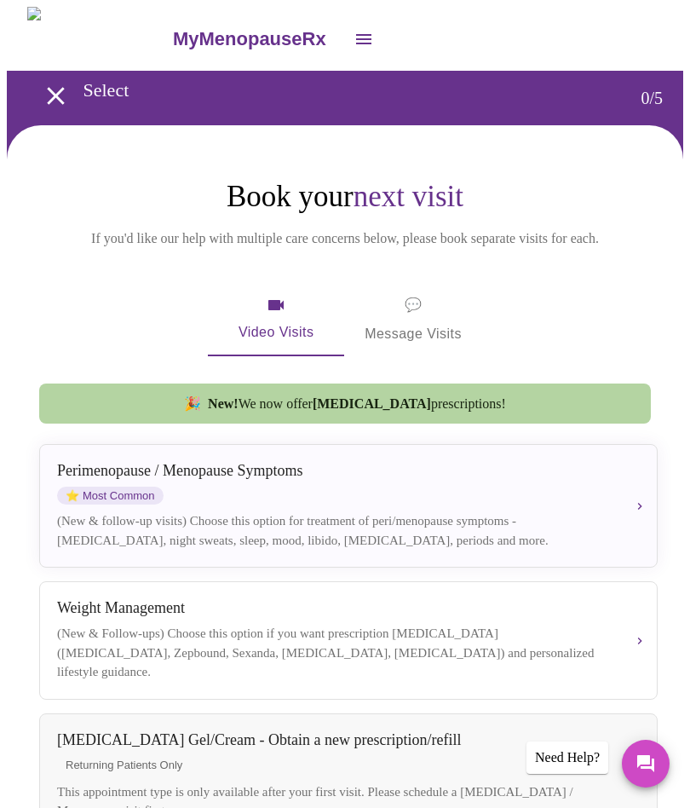
click at [414, 330] on span "💬 Message Visits" at bounding box center [413, 319] width 97 height 53
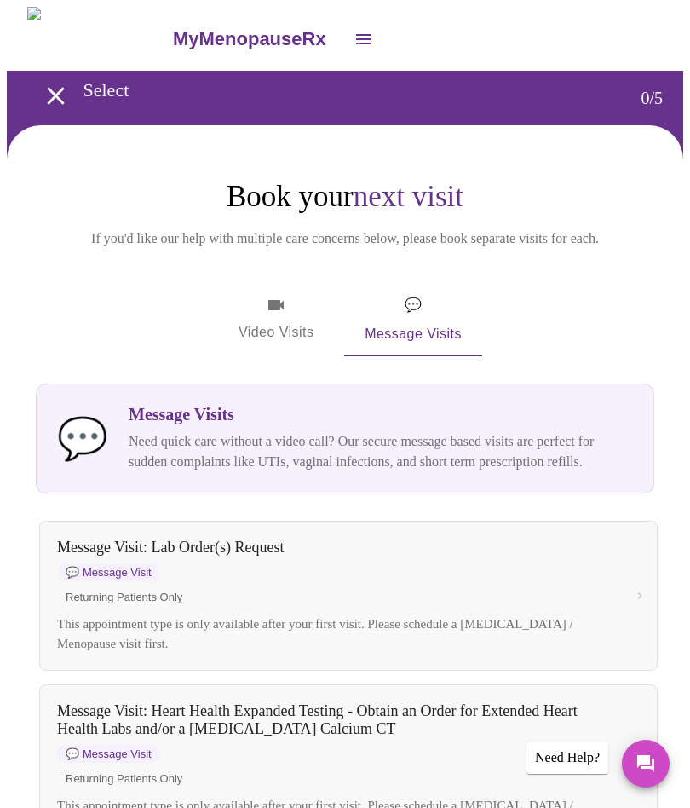
click at [253, 45] on link "MyMenopauseRx" at bounding box center [256, 39] width 172 height 60
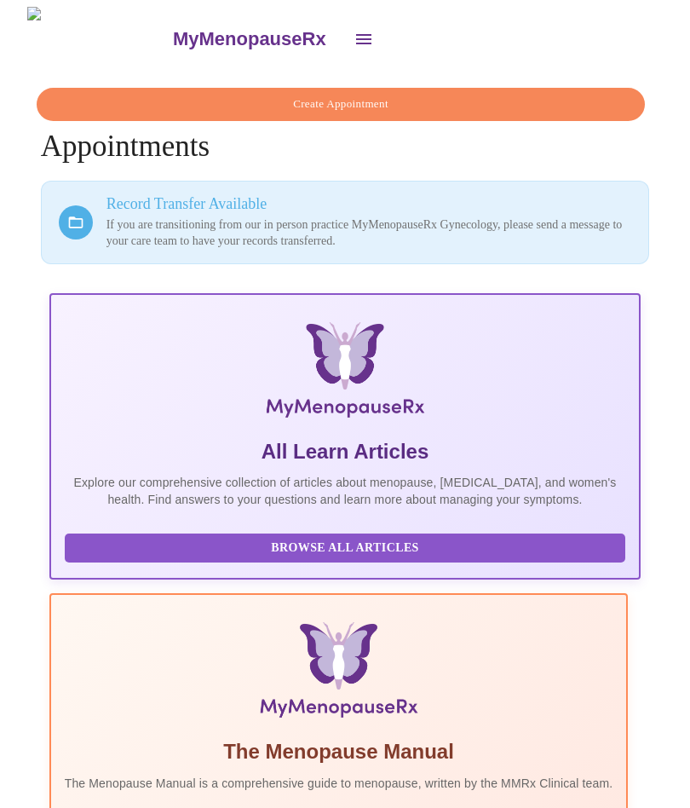
scroll to position [0, 715]
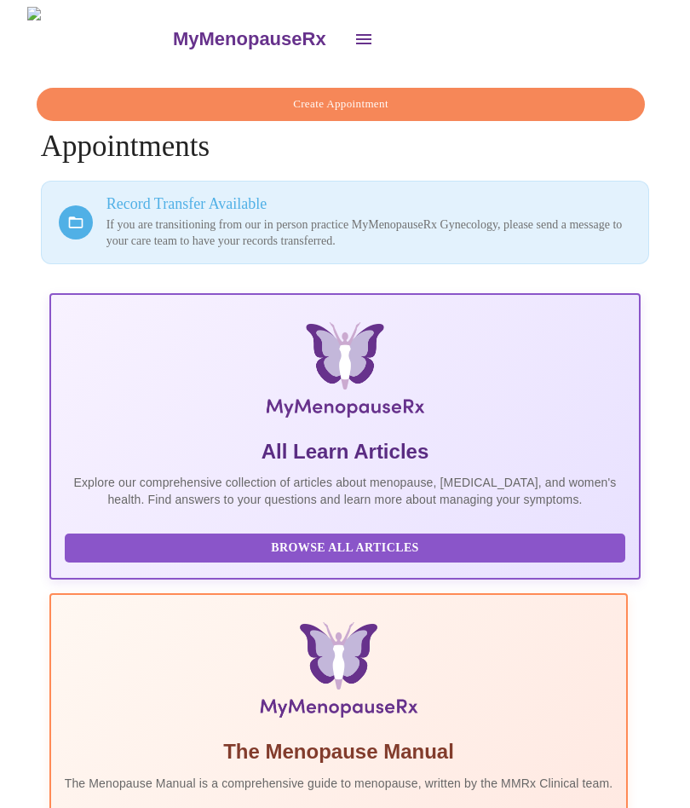
click at [395, 149] on h4 "Create Appointment Appointments" at bounding box center [345, 126] width 609 height 76
click at [161, 559] on span "Browse All Articles" at bounding box center [345, 548] width 527 height 21
